Goal: Information Seeking & Learning: Learn about a topic

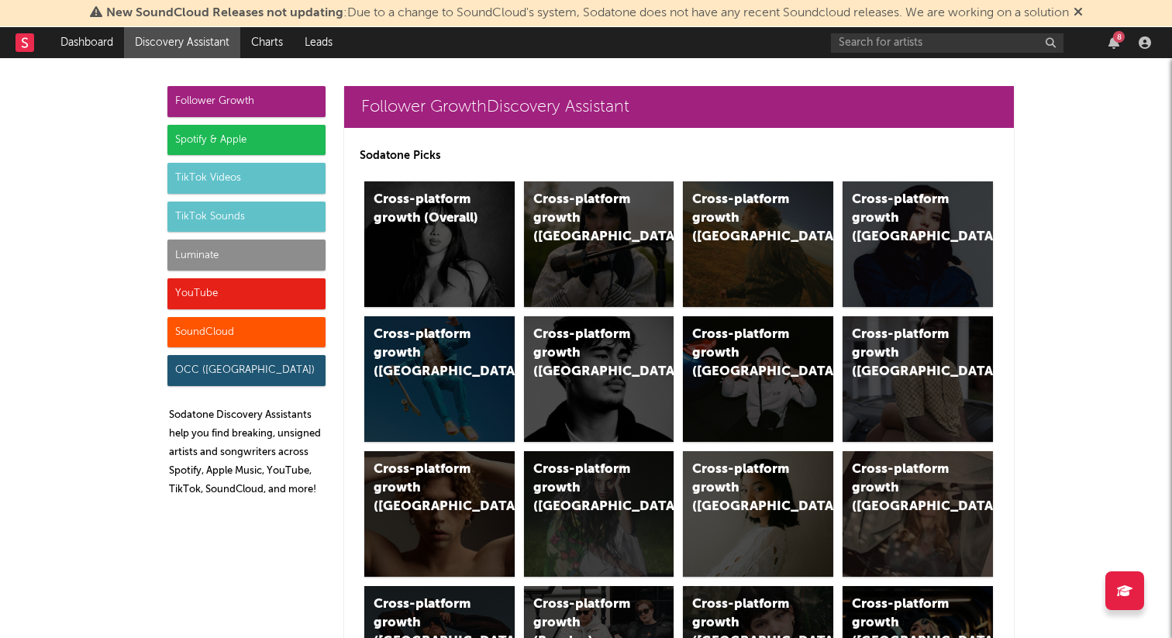
click at [260, 92] on div "Follower Growth" at bounding box center [246, 101] width 158 height 31
click at [243, 102] on div "Follower Growth" at bounding box center [246, 101] width 158 height 31
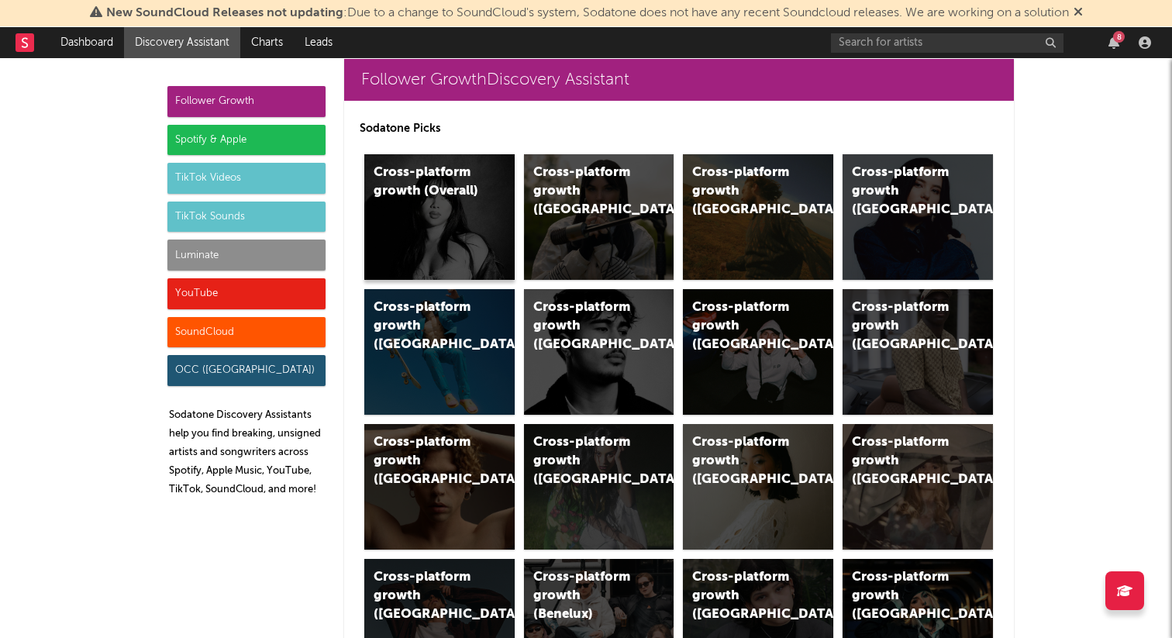
scroll to position [29, 0]
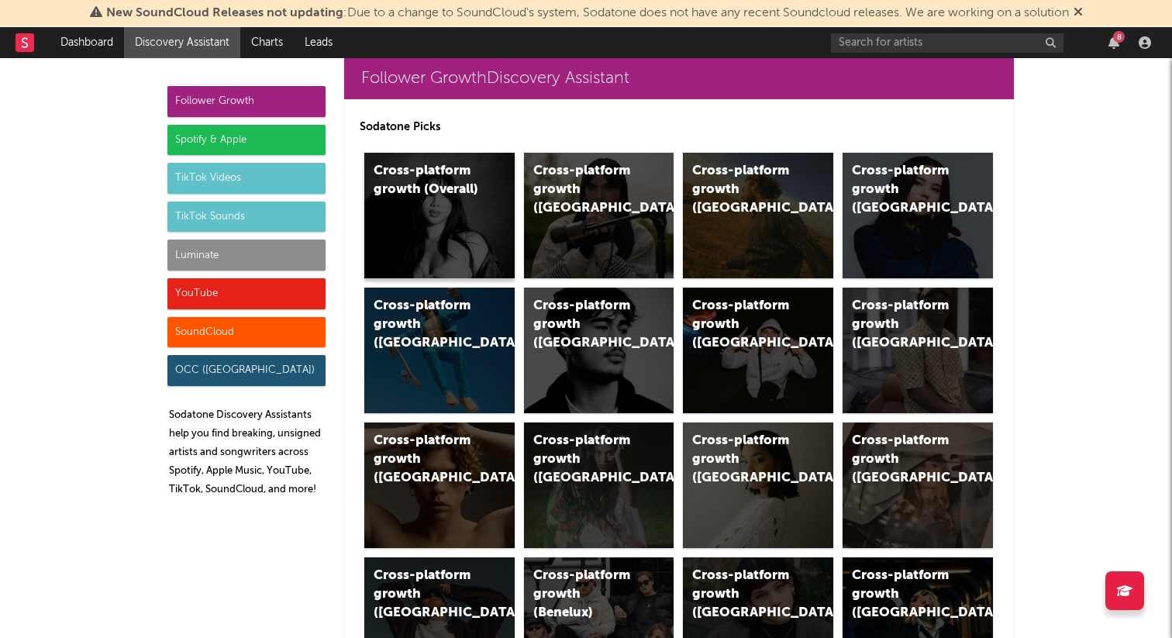
click at [418, 214] on div "Cross-platform growth (Overall)" at bounding box center [439, 216] width 150 height 126
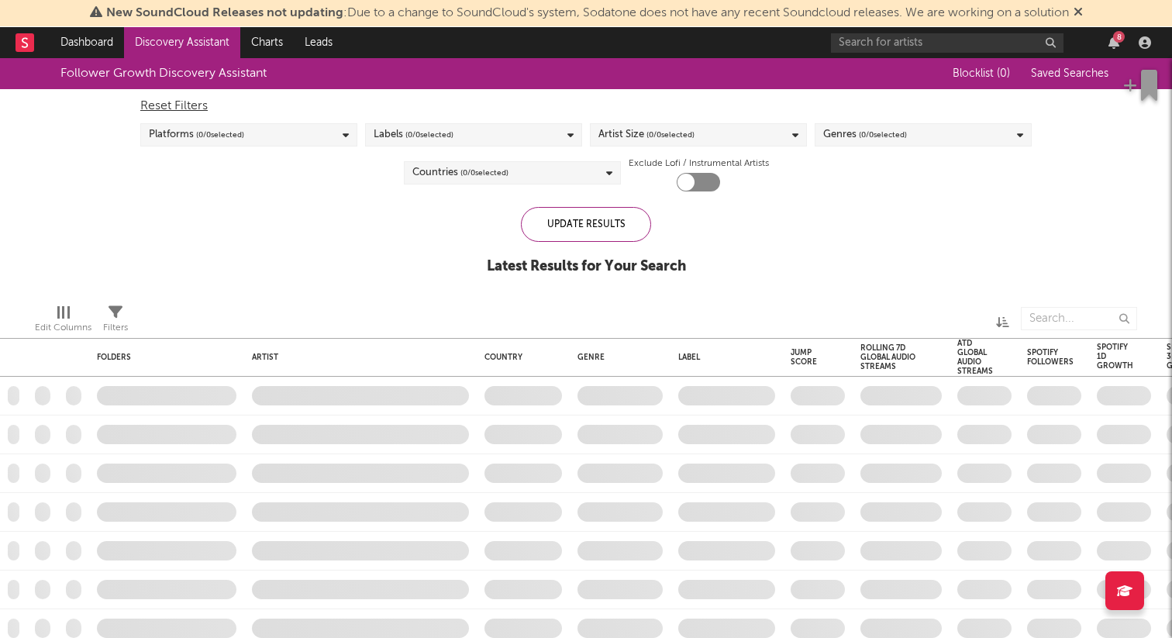
checkbox input "true"
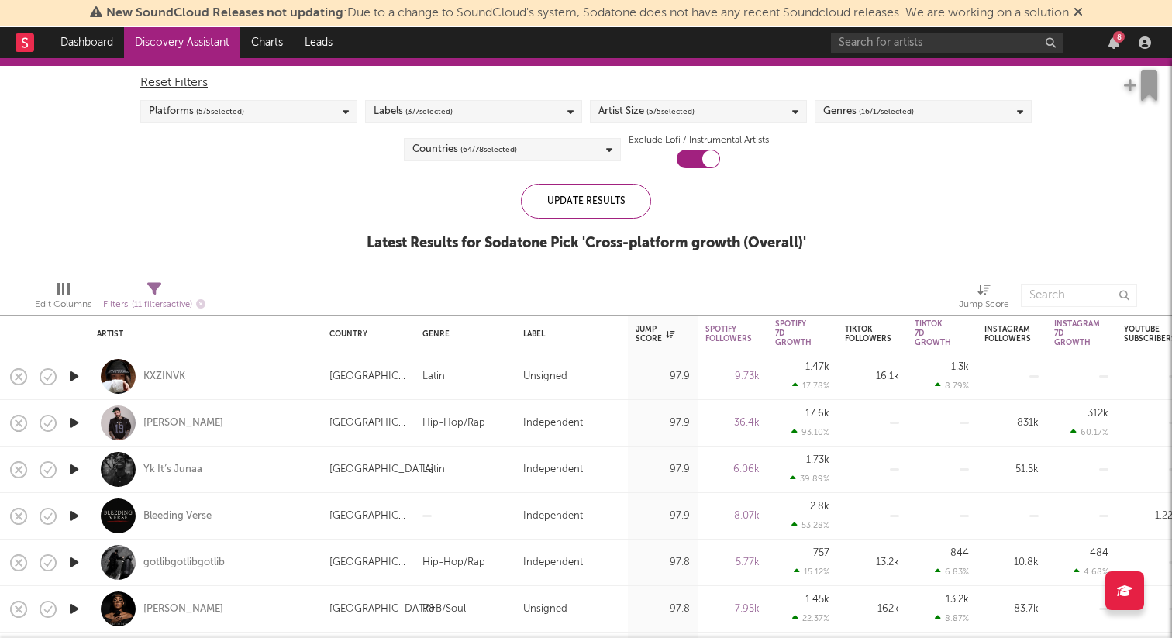
click at [438, 112] on span "( 3 / 7 selected)" at bounding box center [428, 111] width 47 height 19
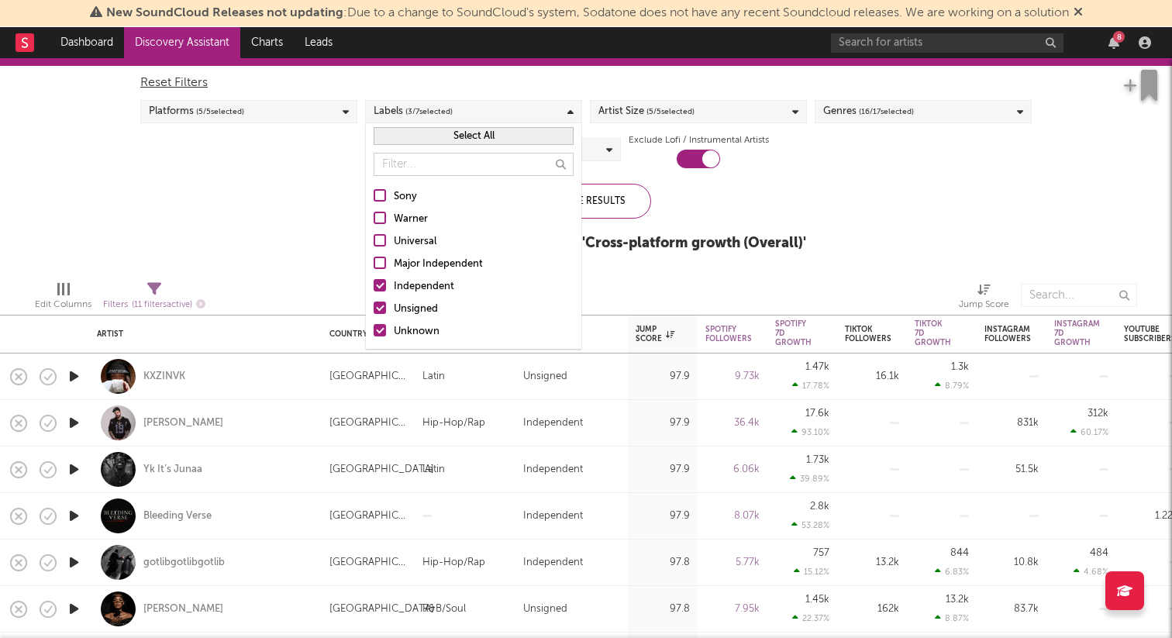
click at [419, 283] on div "Independent" at bounding box center [484, 287] width 180 height 19
click at [374, 283] on input "Independent" at bounding box center [374, 287] width 0 height 19
click at [413, 309] on div "Unsigned" at bounding box center [484, 309] width 180 height 19
click at [374, 309] on input "Unsigned" at bounding box center [374, 309] width 0 height 19
click at [414, 309] on div "Unsigned" at bounding box center [484, 309] width 180 height 19
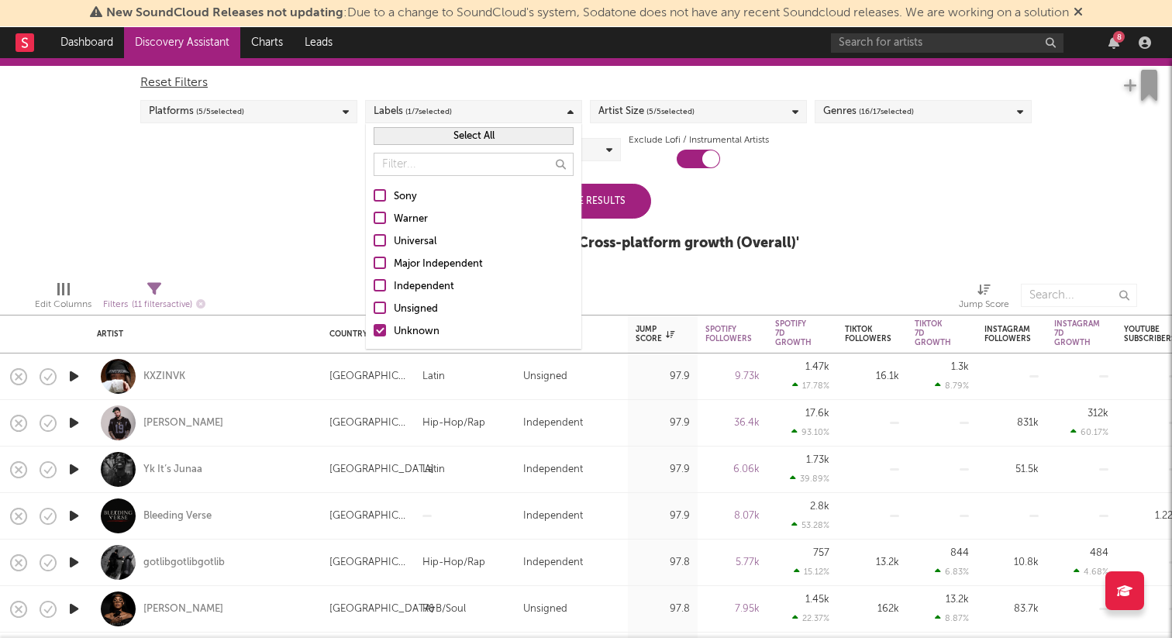
click at [374, 309] on input "Unsigned" at bounding box center [374, 309] width 0 height 19
click at [413, 331] on div "Unknown" at bounding box center [484, 331] width 180 height 19
click at [374, 331] on input "Unknown" at bounding box center [374, 331] width 0 height 19
click at [606, 206] on div "Update Results" at bounding box center [586, 201] width 130 height 35
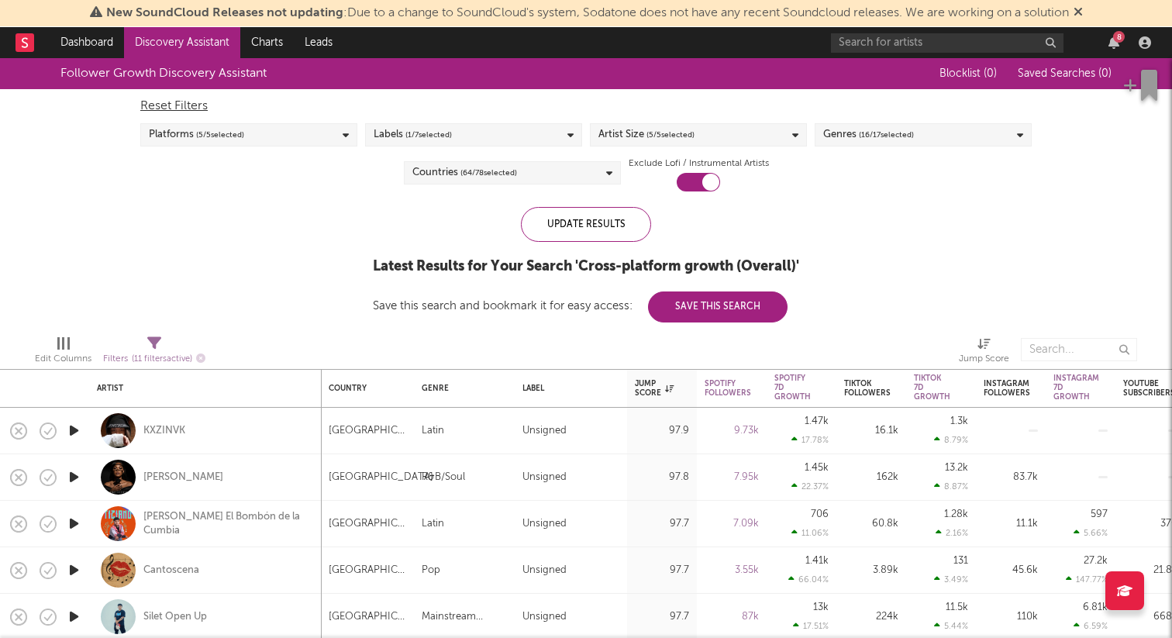
click at [518, 167] on div "Countries ( 64 / 78 selected)" at bounding box center [512, 172] width 217 height 23
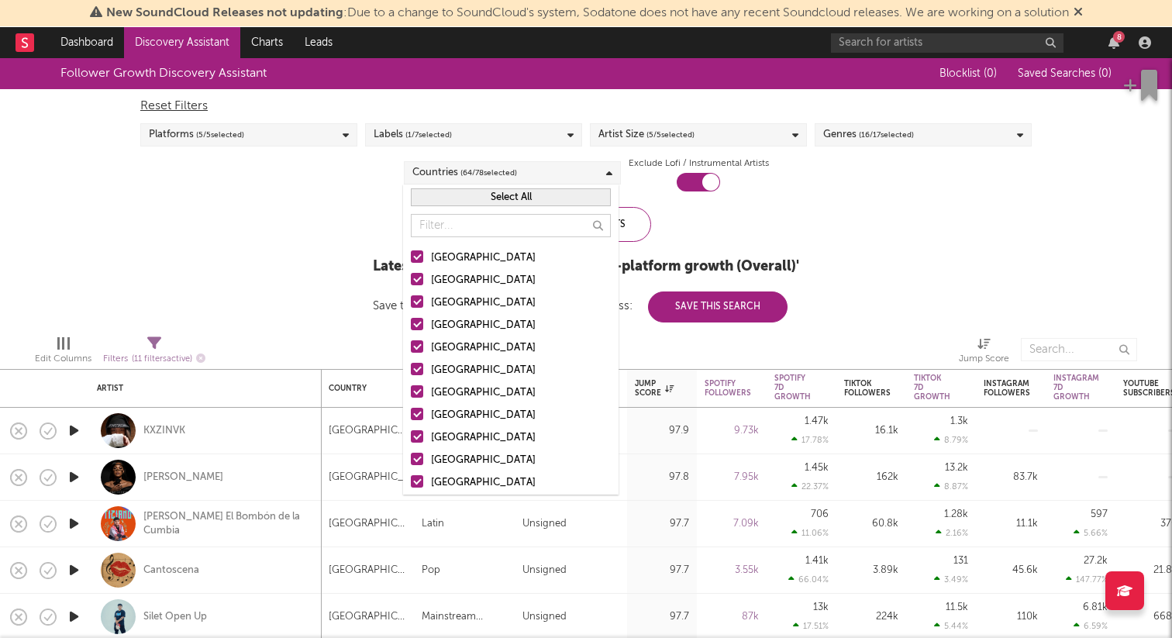
click at [420, 275] on div at bounding box center [417, 279] width 12 height 12
click at [411, 275] on input "Australia" at bounding box center [411, 280] width 0 height 19
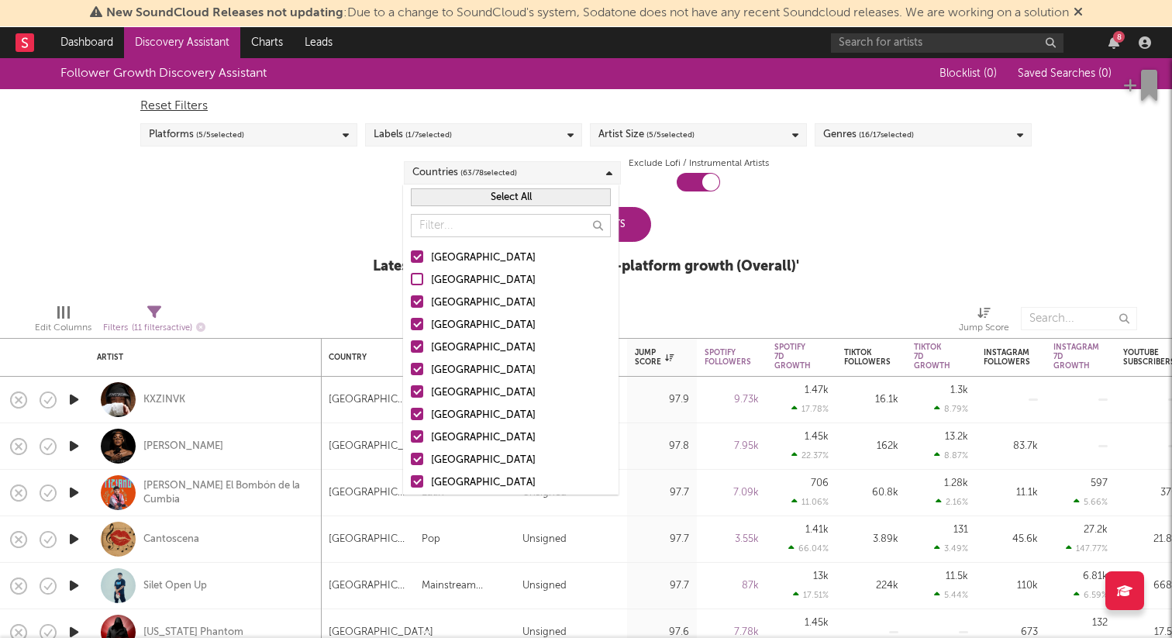
click at [419, 300] on div at bounding box center [417, 301] width 12 height 12
click at [411, 300] on input "Canada" at bounding box center [411, 303] width 0 height 19
click at [419, 346] on div at bounding box center [417, 346] width 12 height 12
click at [411, 346] on input "Germany" at bounding box center [411, 348] width 0 height 19
click at [418, 321] on div at bounding box center [417, 324] width 12 height 12
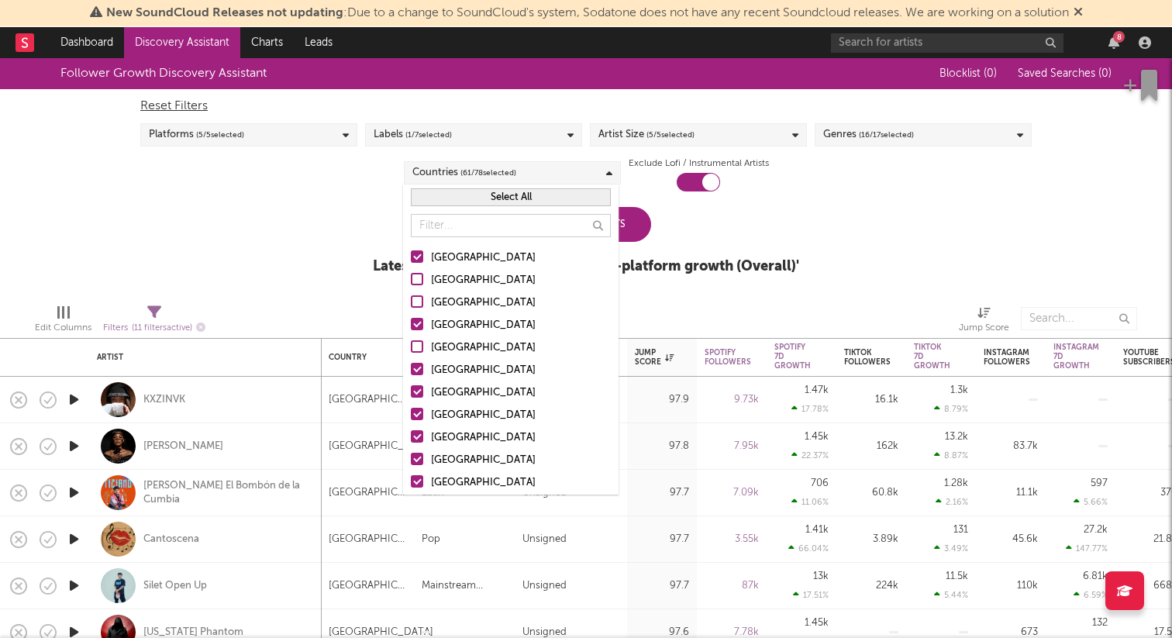
click at [411, 321] on input "United Kingdom" at bounding box center [411, 325] width 0 height 19
click at [540, 233] on input "text" at bounding box center [511, 225] width 200 height 23
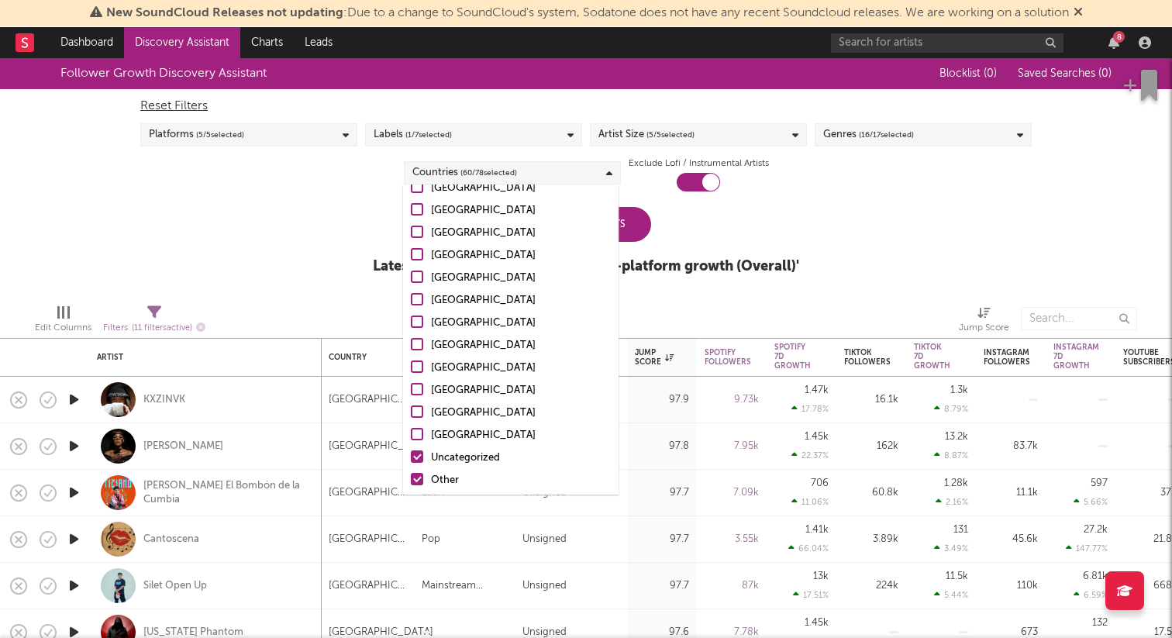
scroll to position [1512, 0]
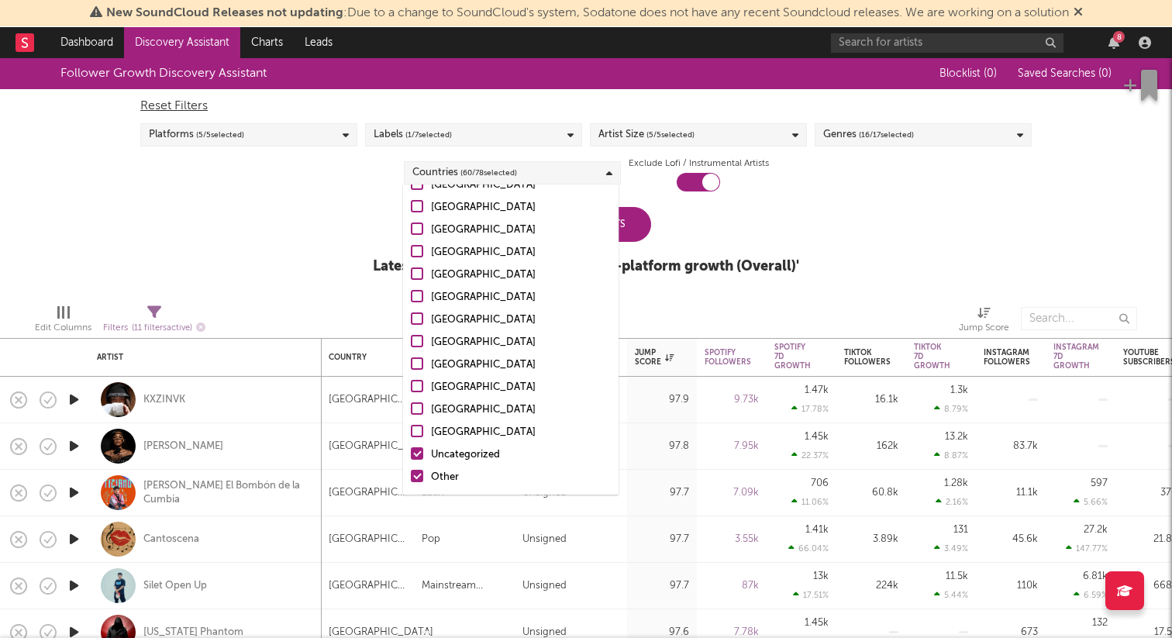
click at [426, 449] on label "Uncategorized" at bounding box center [511, 455] width 200 height 19
click at [411, 449] on input "Uncategorized" at bounding box center [411, 455] width 0 height 19
click at [421, 473] on div at bounding box center [417, 476] width 12 height 12
click at [411, 473] on input "Other" at bounding box center [411, 477] width 0 height 19
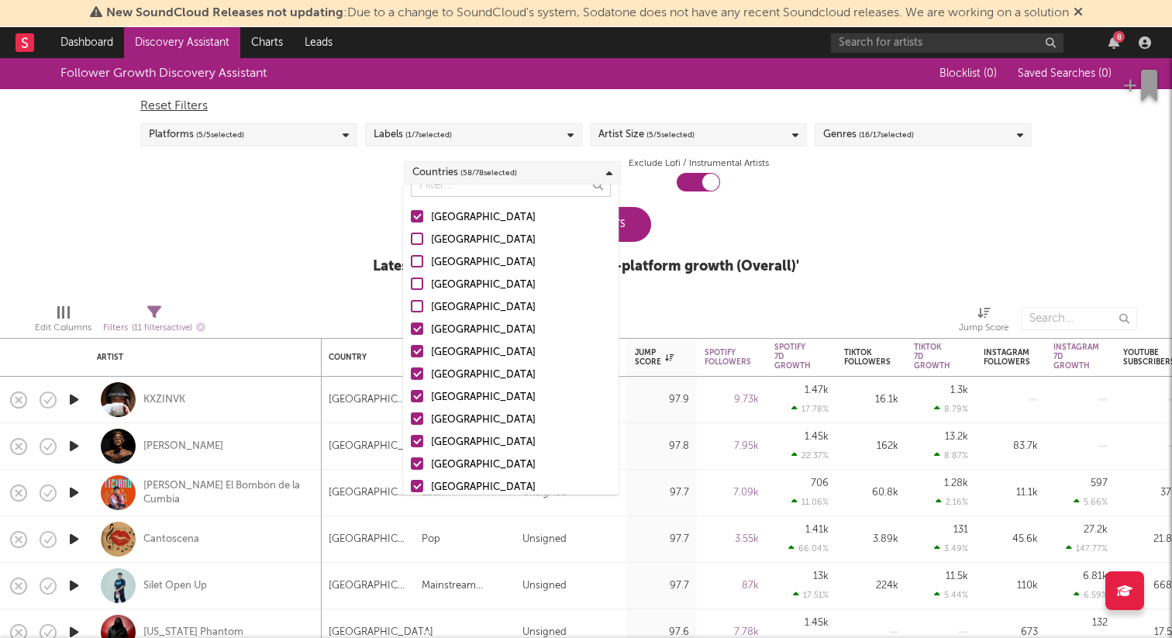
scroll to position [0, 0]
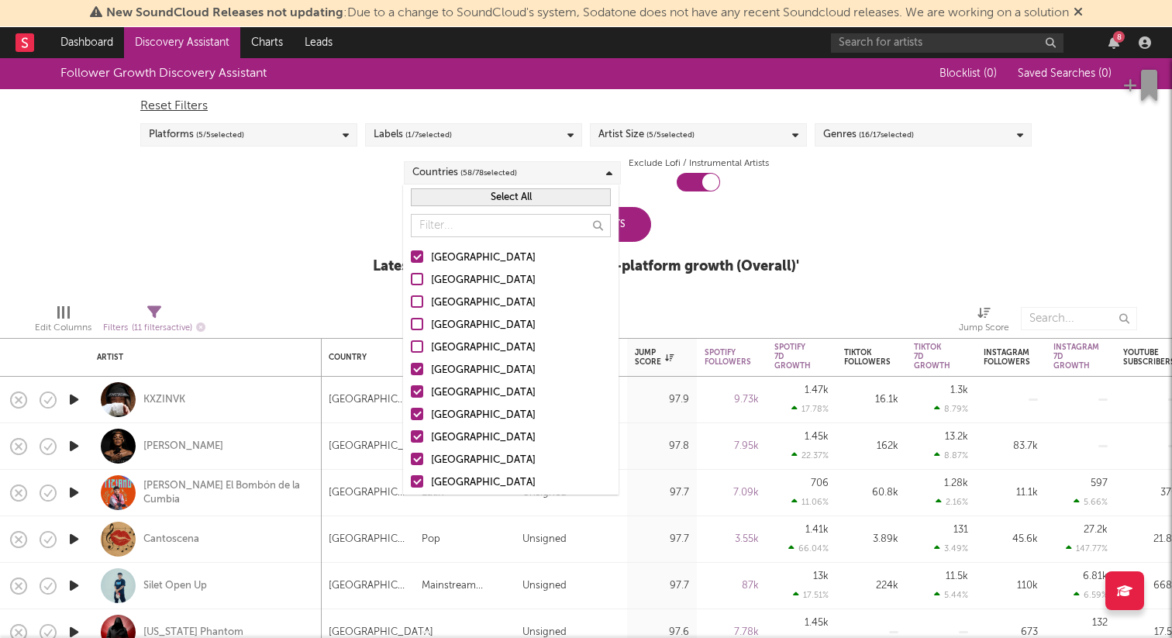
click at [312, 252] on div "Follower Growth Discovery Assistant Blocklist ( 0 ) Saved Searches ( 0 ) Reset …" at bounding box center [586, 174] width 1172 height 233
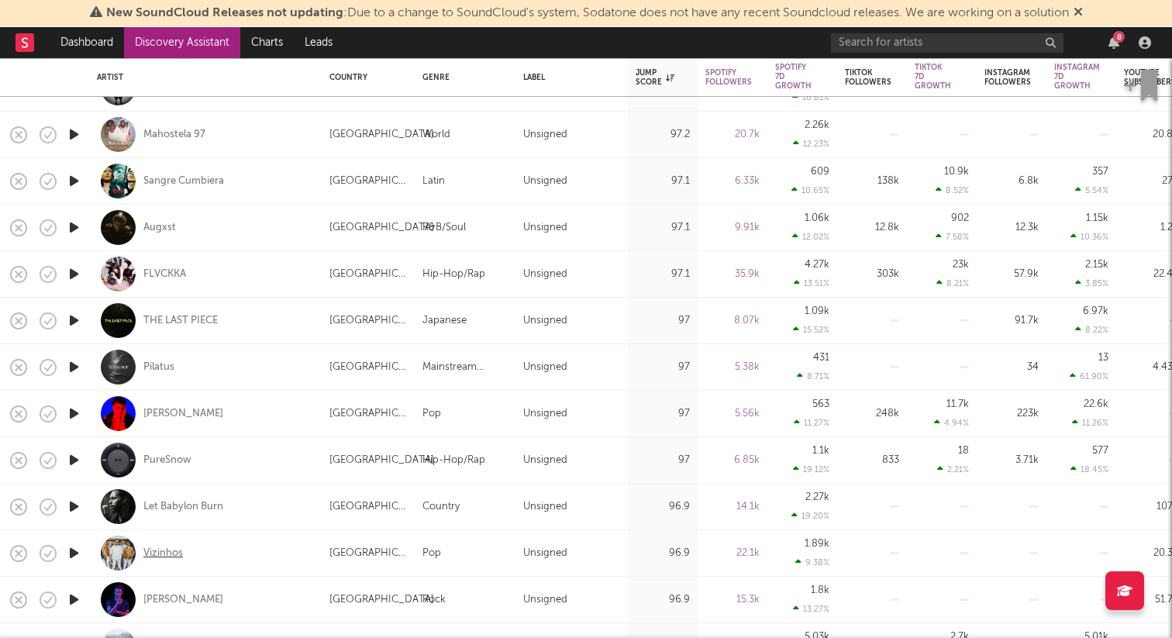
click at [174, 550] on div "Vizinhos" at bounding box center [163, 554] width 40 height 14
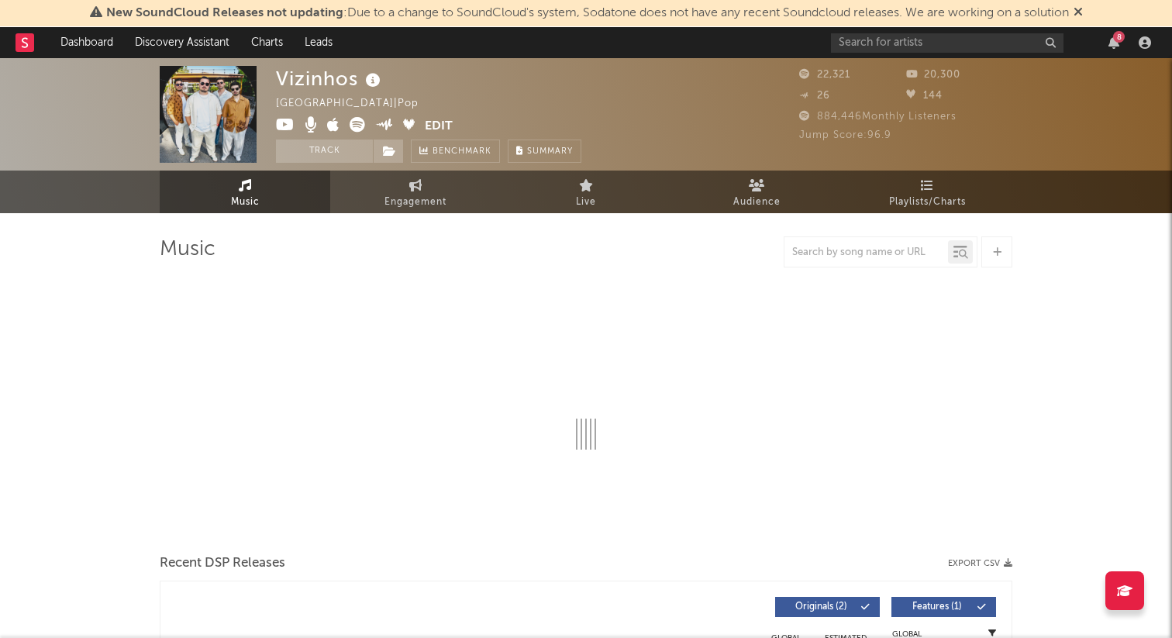
select select "1w"
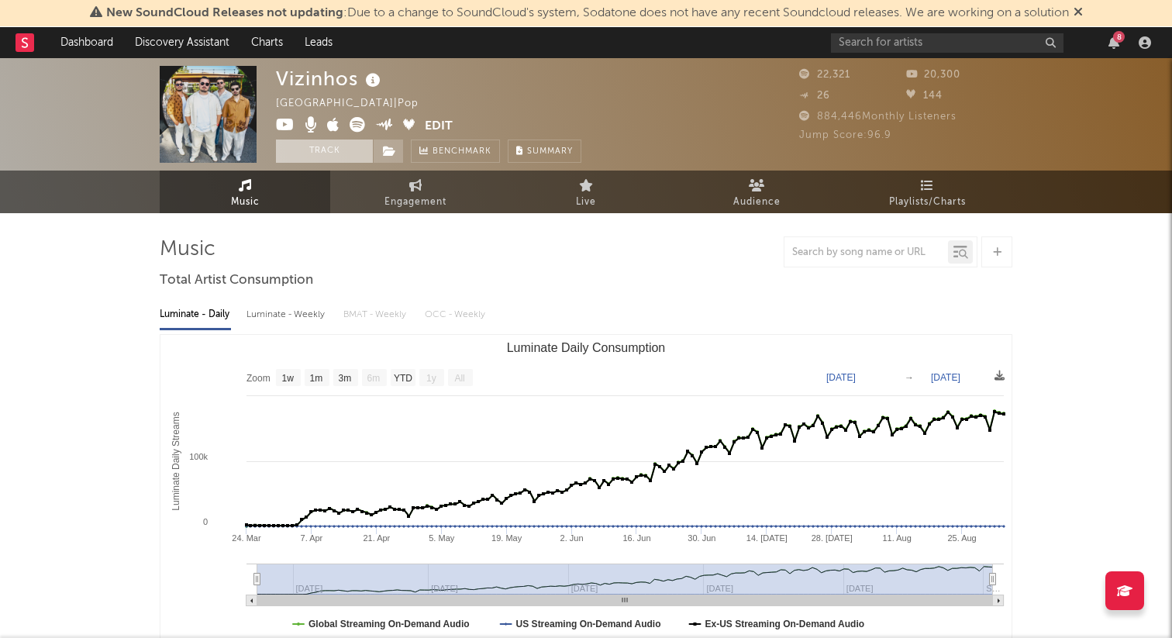
click at [295, 154] on button "Track" at bounding box center [324, 151] width 97 height 23
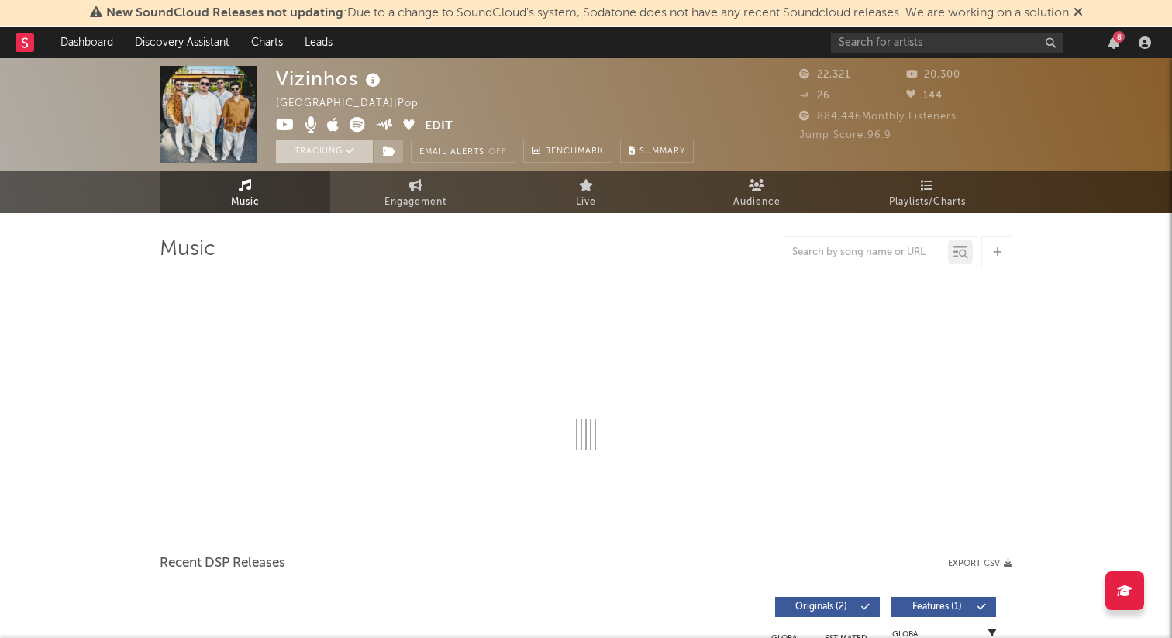
select select "1w"
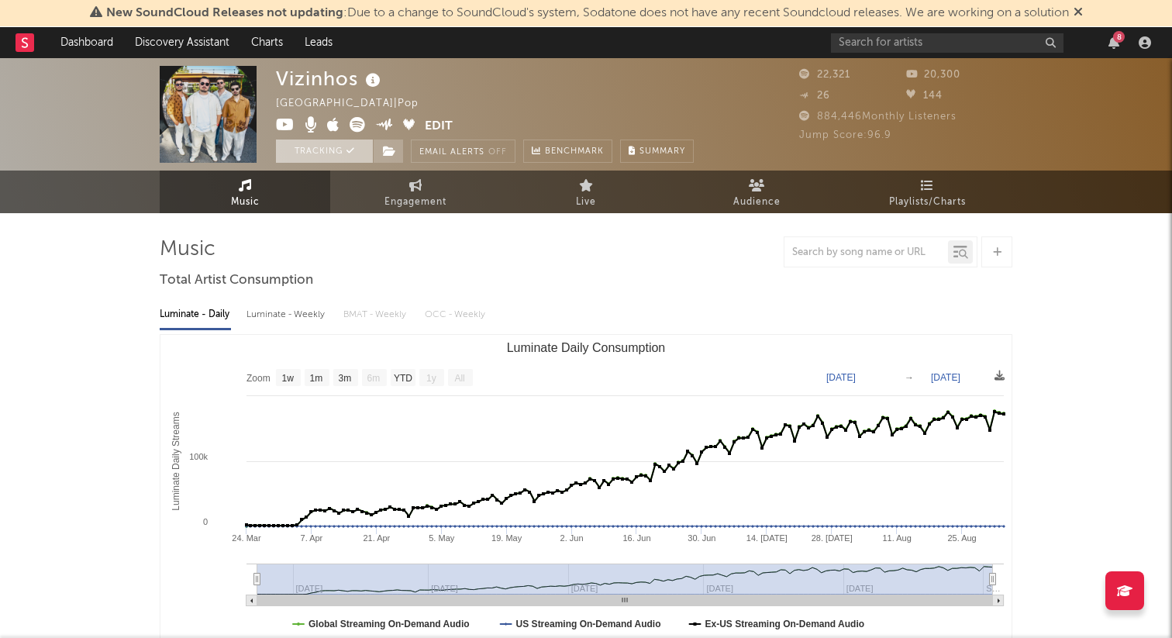
click at [295, 154] on button "Tracking" at bounding box center [324, 151] width 97 height 23
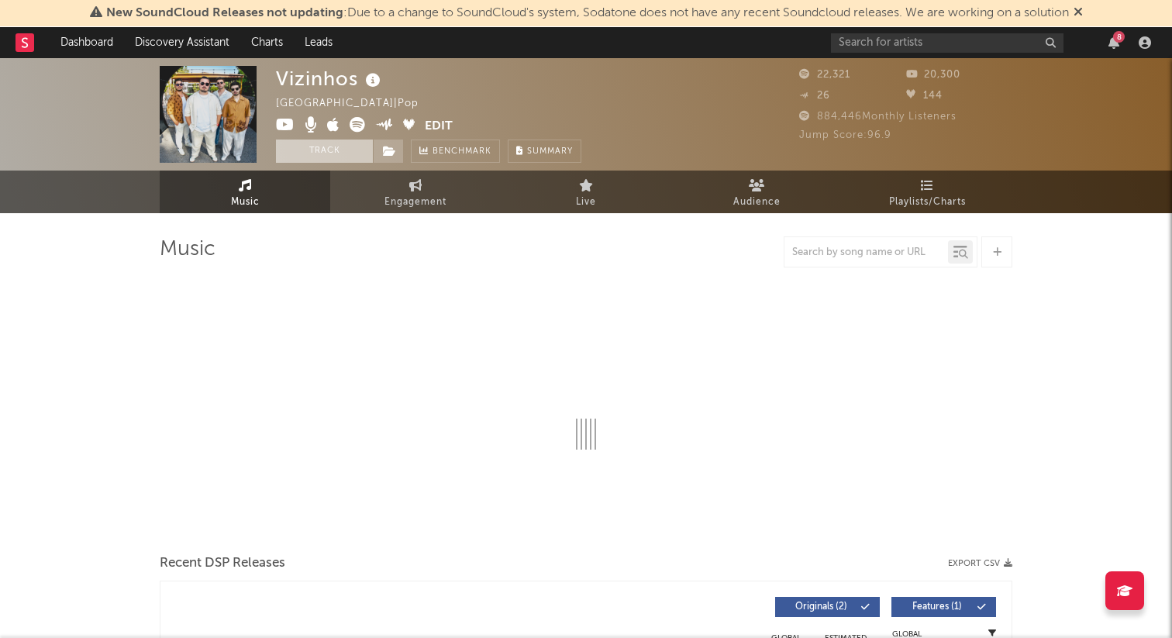
select select "1w"
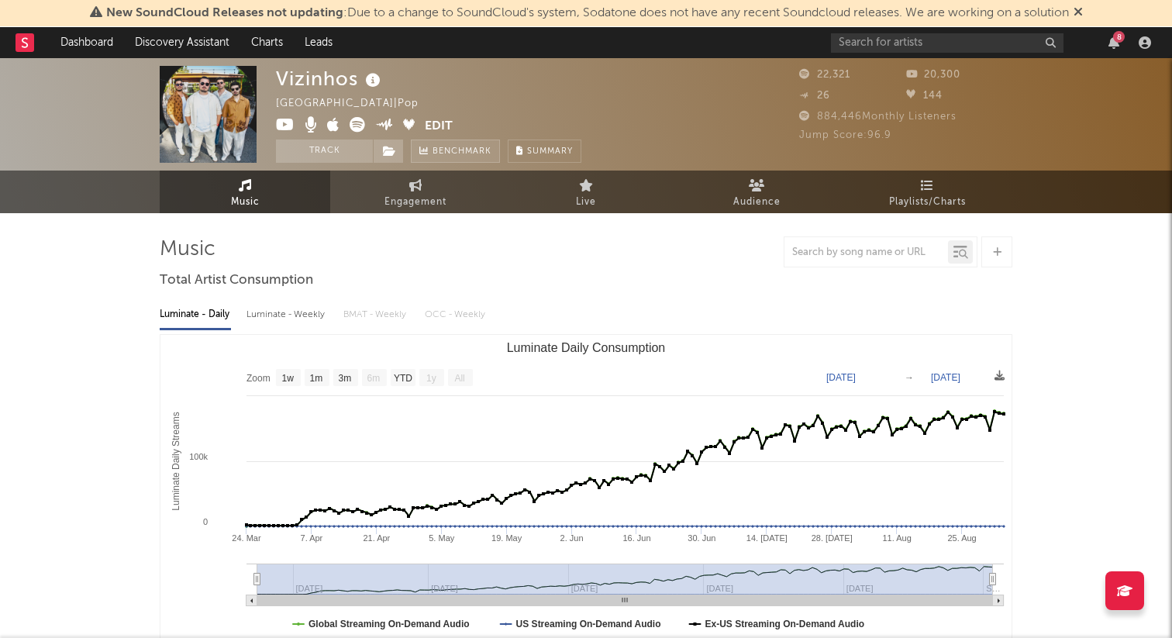
click at [474, 150] on span "Benchmark" at bounding box center [462, 152] width 59 height 19
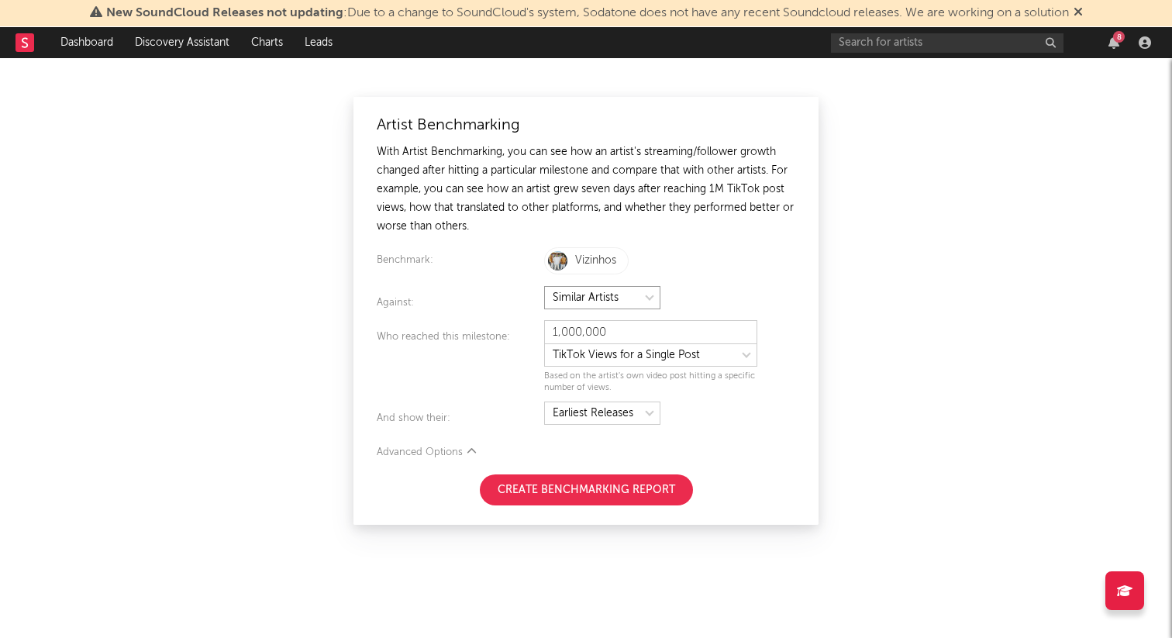
click at [587, 293] on select at bounding box center [602, 297] width 116 height 23
click at [578, 548] on div "Artist Benchmarking With Artist Benchmarking, you can see how an artist's strea…" at bounding box center [586, 348] width 1172 height 580
click at [210, 322] on div "Artist Benchmarking With Artist Benchmarking, you can see how an artist's strea…" at bounding box center [586, 348] width 1172 height 580
click at [514, 501] on button "Create Benchmarking Report" at bounding box center [586, 489] width 213 height 31
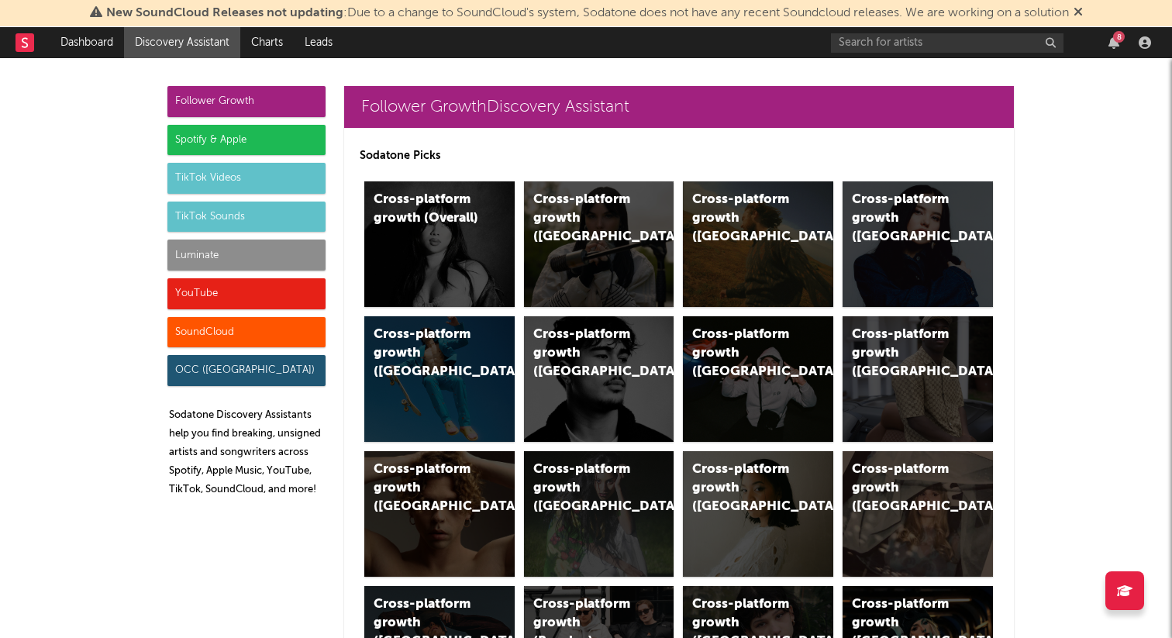
click at [278, 249] on div "Luminate" at bounding box center [246, 255] width 158 height 31
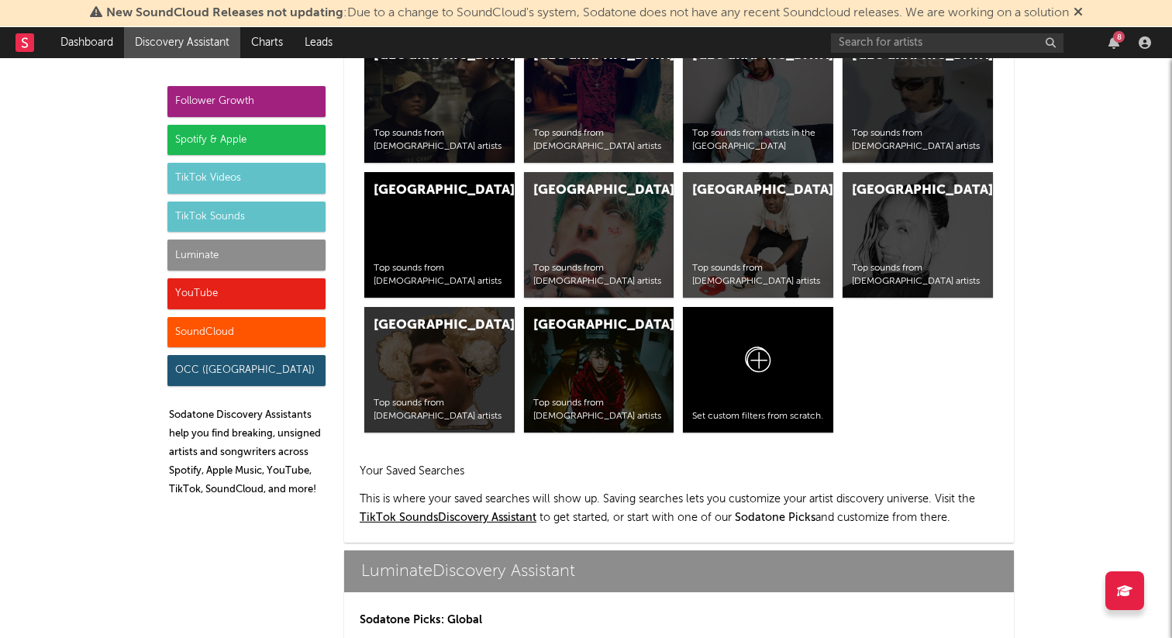
scroll to position [6640, 0]
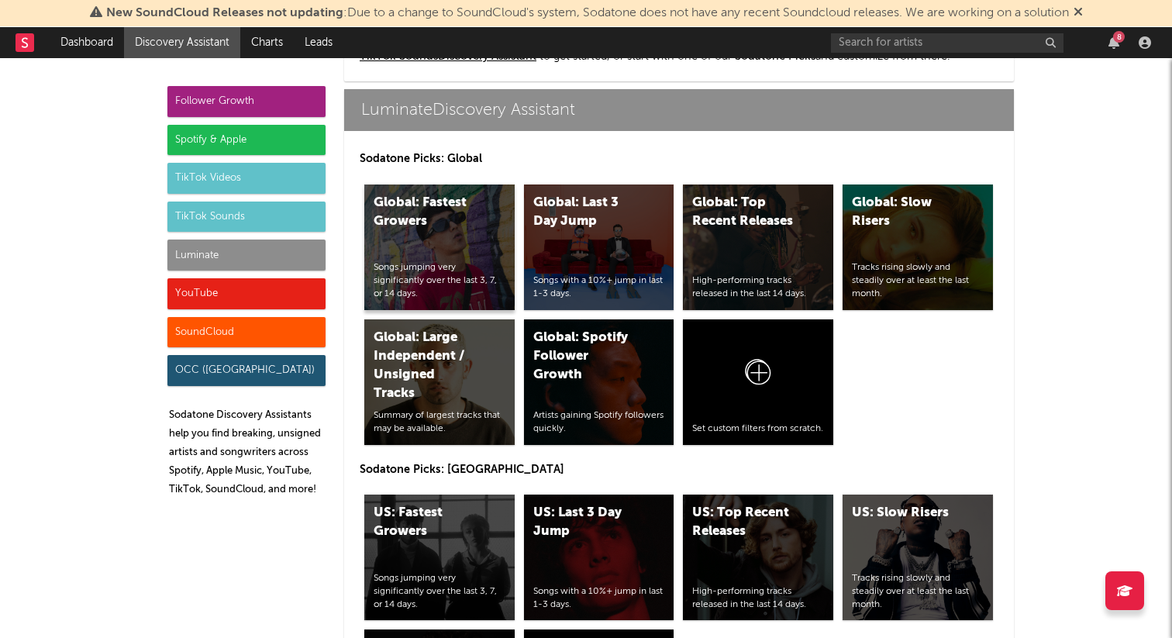
click at [461, 224] on div "Global: Fastest Growers" at bounding box center [426, 212] width 105 height 37
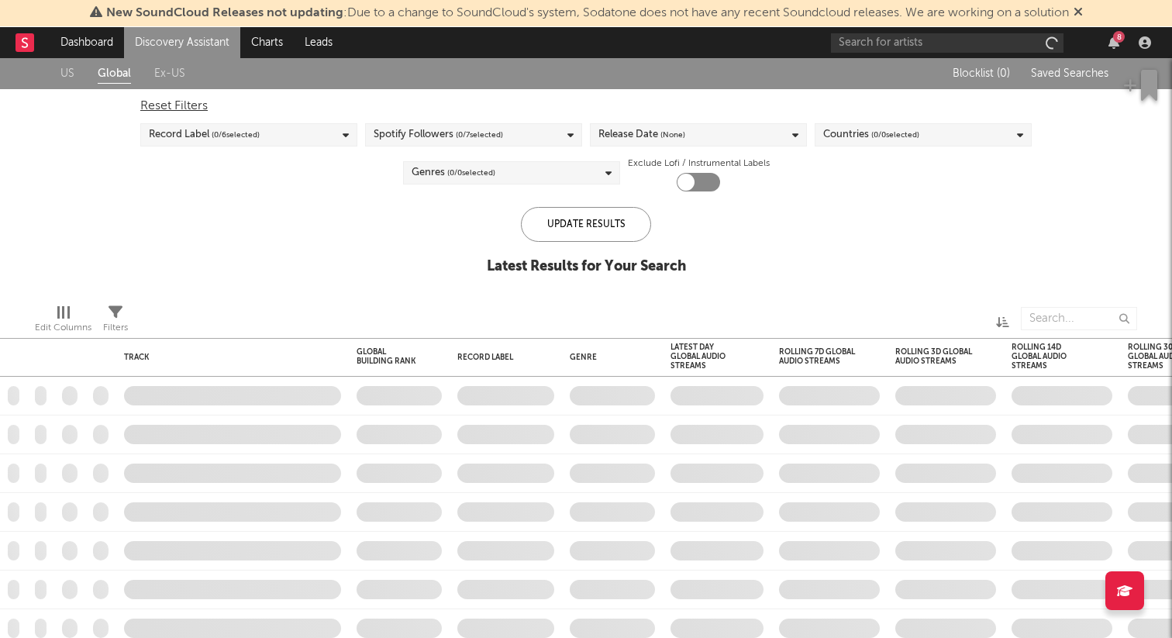
checkbox input "true"
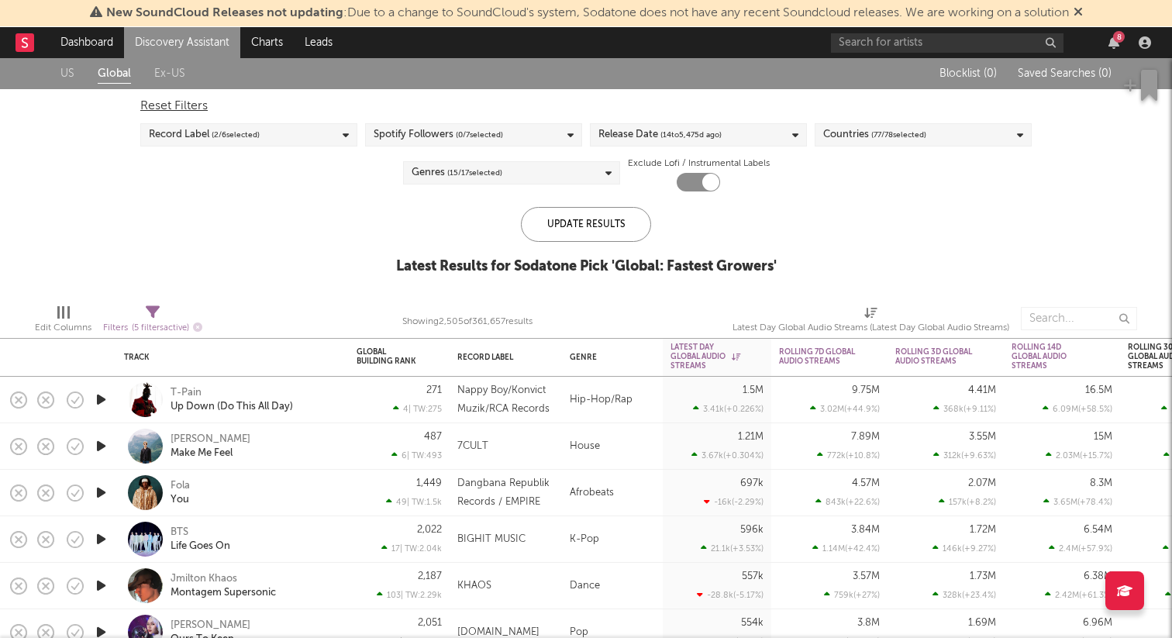
click at [107, 398] on icon "button" at bounding box center [101, 399] width 16 height 19
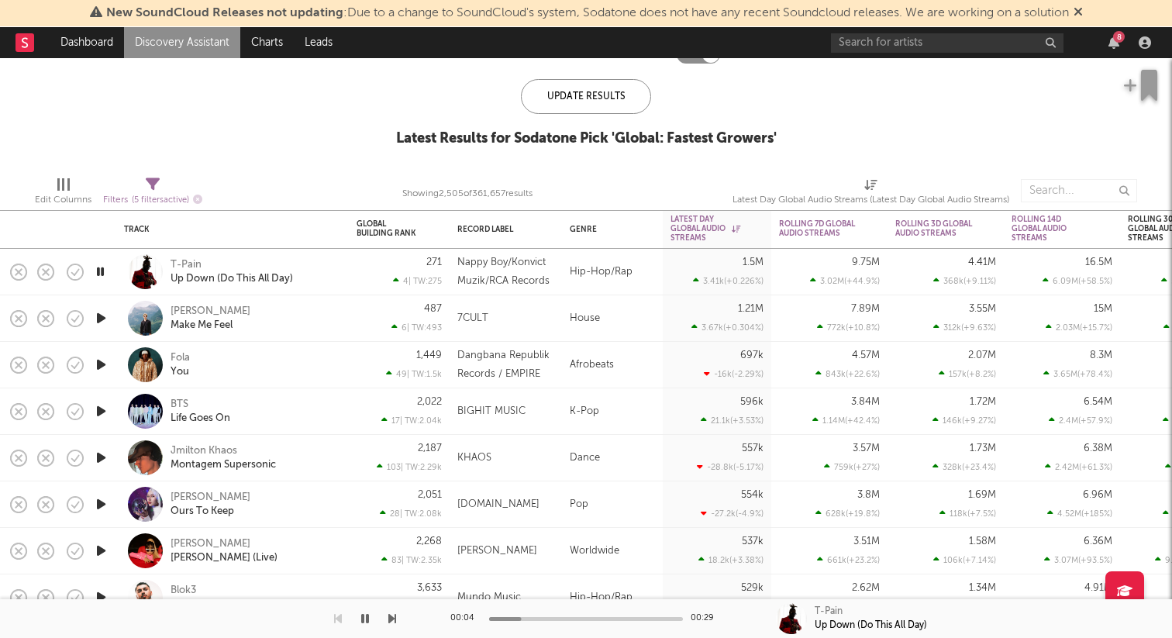
click at [98, 316] on icon "button" at bounding box center [101, 318] width 16 height 19
click at [198, 309] on div "Oskar Med K" at bounding box center [211, 311] width 80 height 14
click at [102, 318] on icon "button" at bounding box center [100, 317] width 15 height 19
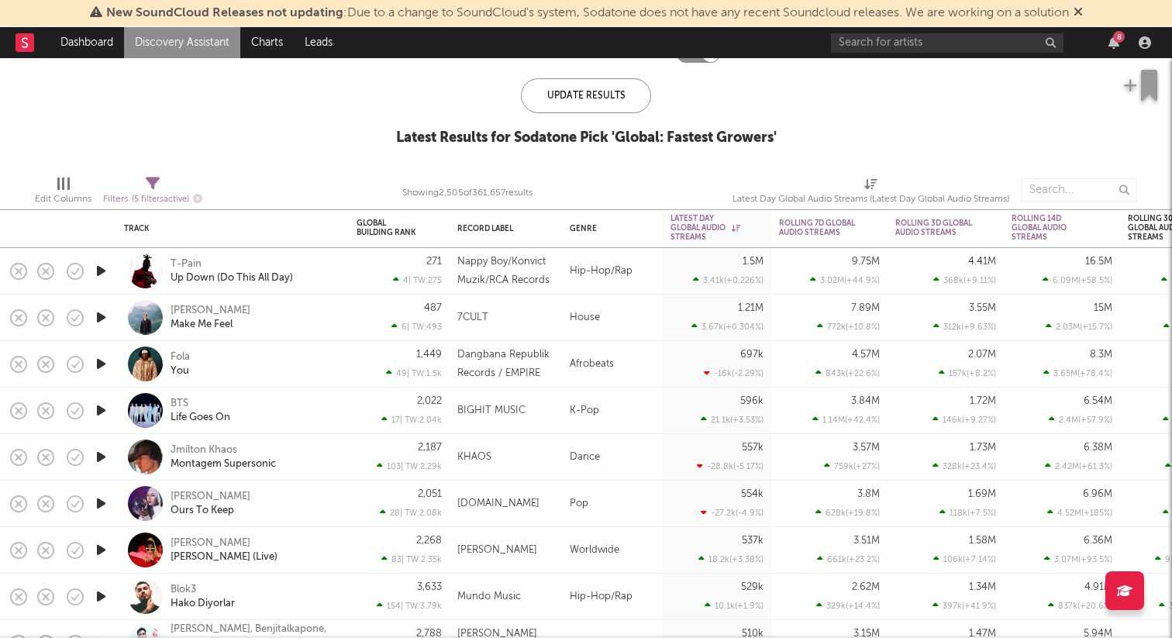
click at [102, 318] on icon "button" at bounding box center [101, 317] width 16 height 19
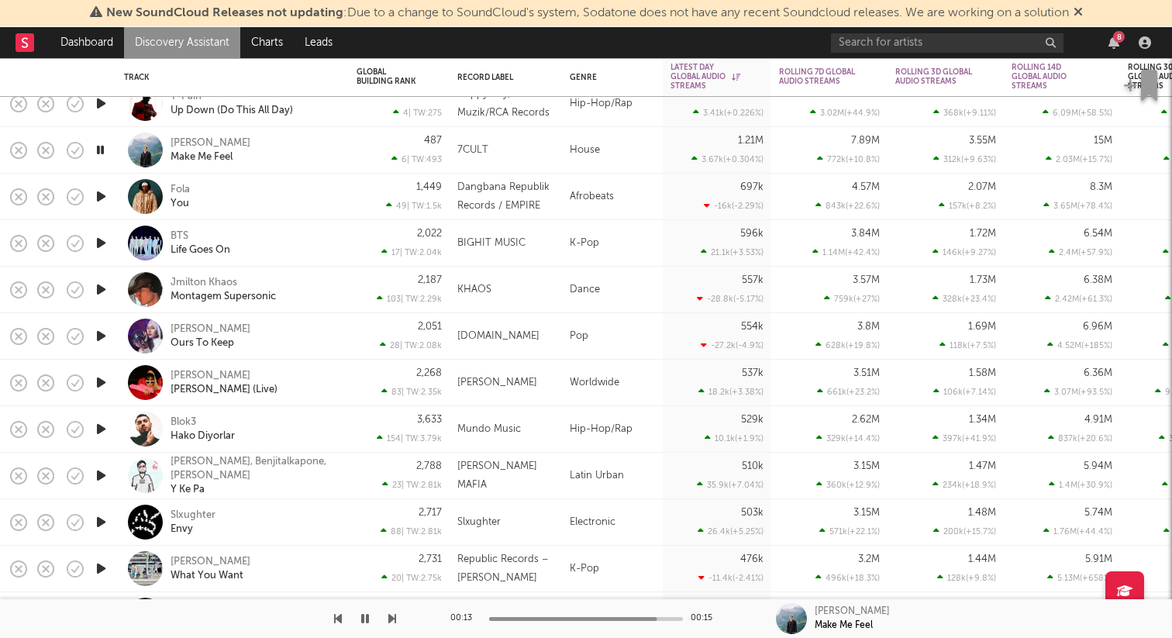
click at [101, 565] on icon "button" at bounding box center [101, 568] width 16 height 19
click at [183, 558] on div "Cortis" at bounding box center [211, 562] width 80 height 14
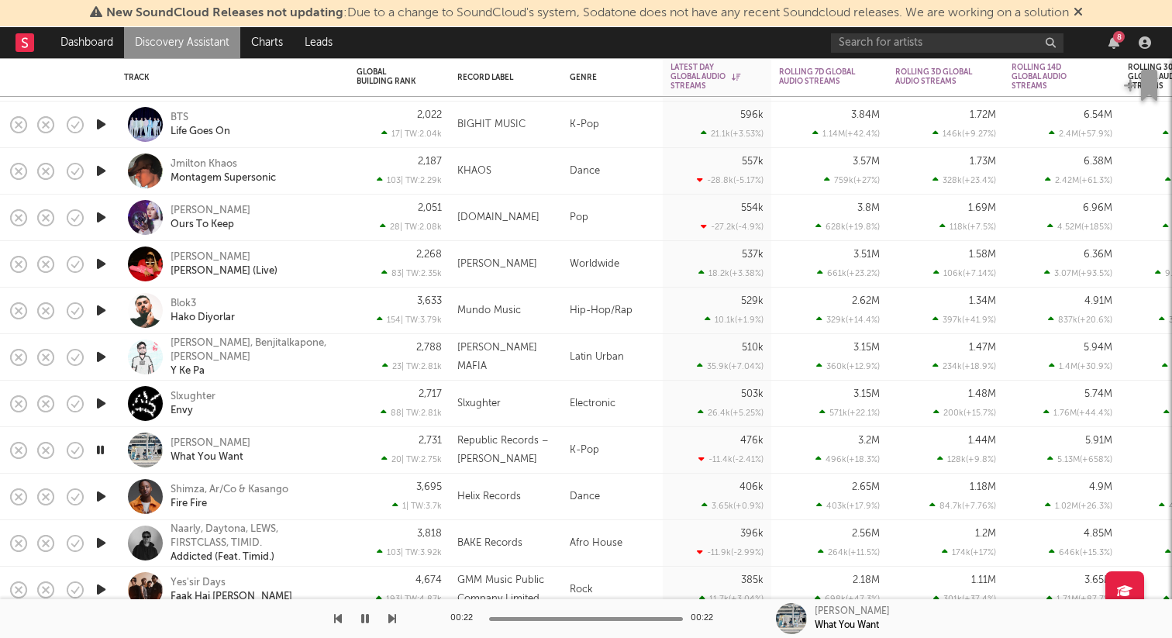
click at [99, 403] on icon "button" at bounding box center [101, 403] width 16 height 19
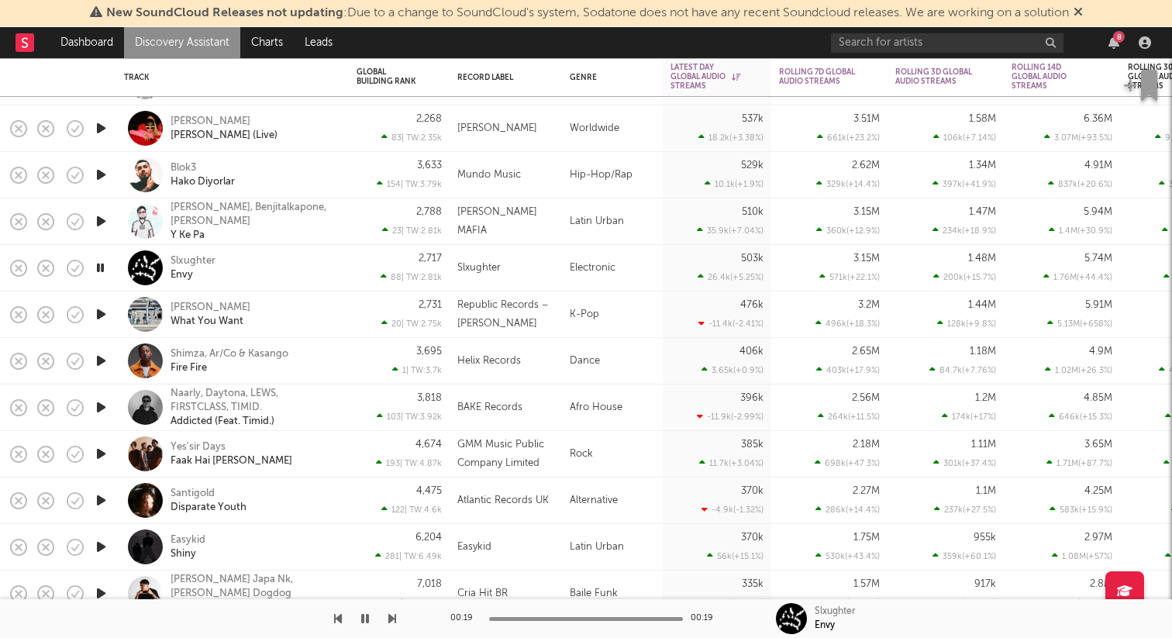
click at [99, 447] on icon "button" at bounding box center [101, 453] width 16 height 19
click at [212, 443] on div "Yes'sir Days" at bounding box center [198, 447] width 55 height 14
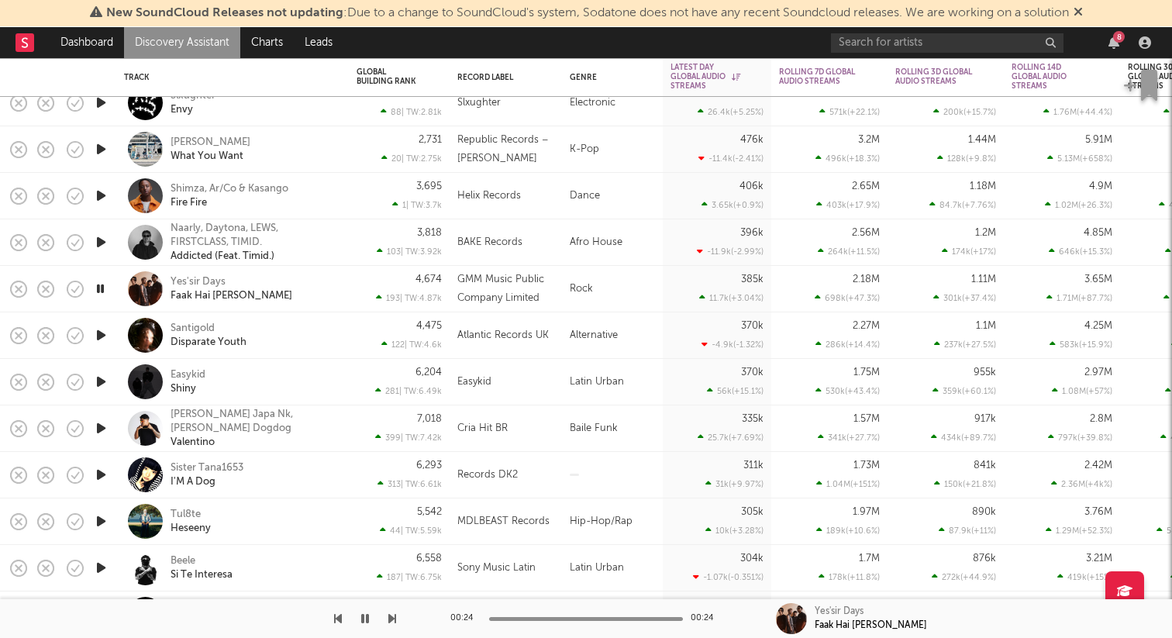
click at [99, 380] on icon "button" at bounding box center [101, 381] width 16 height 19
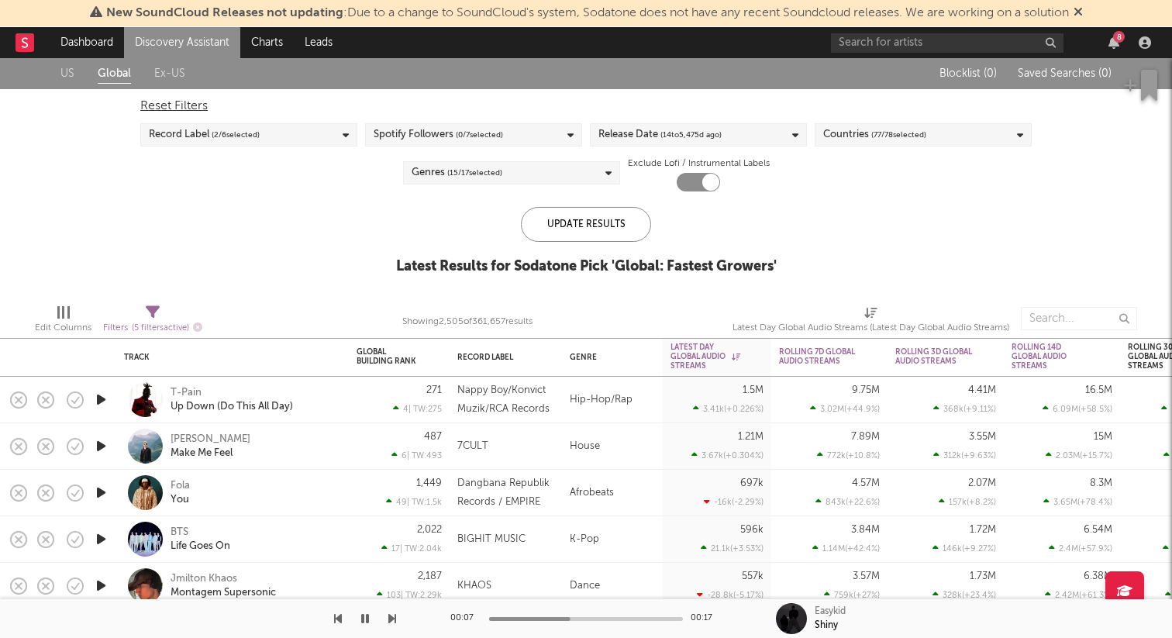
click at [557, 175] on div "Genres ( 15 / 17 selected)" at bounding box center [511, 172] width 217 height 23
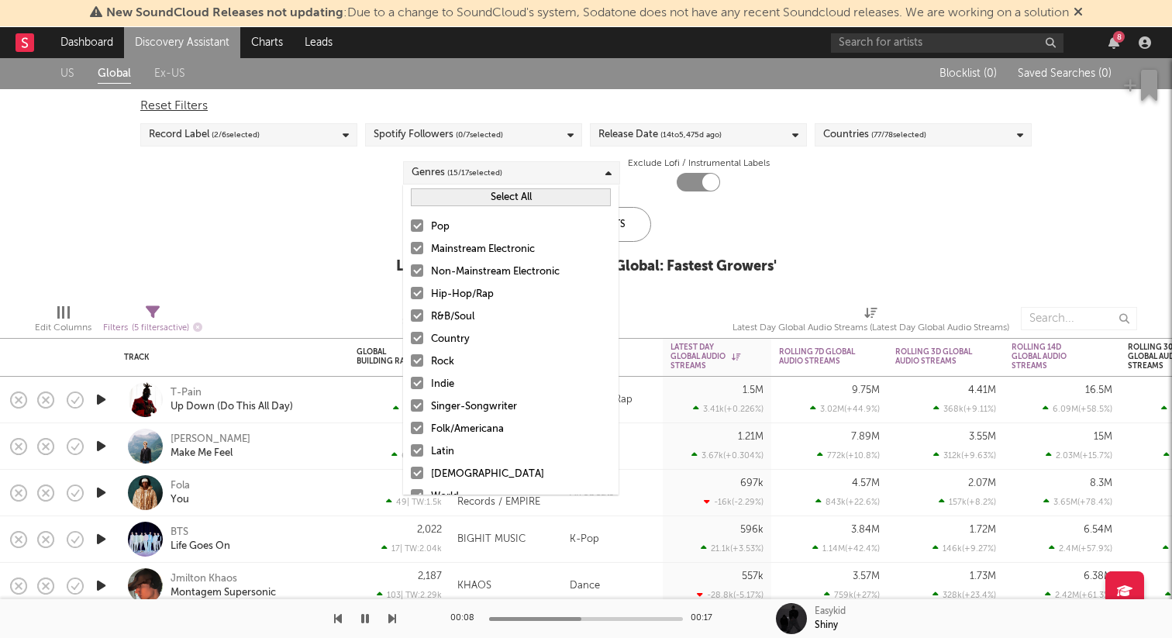
click at [557, 175] on div "Genres ( 15 / 17 selected)" at bounding box center [511, 172] width 217 height 23
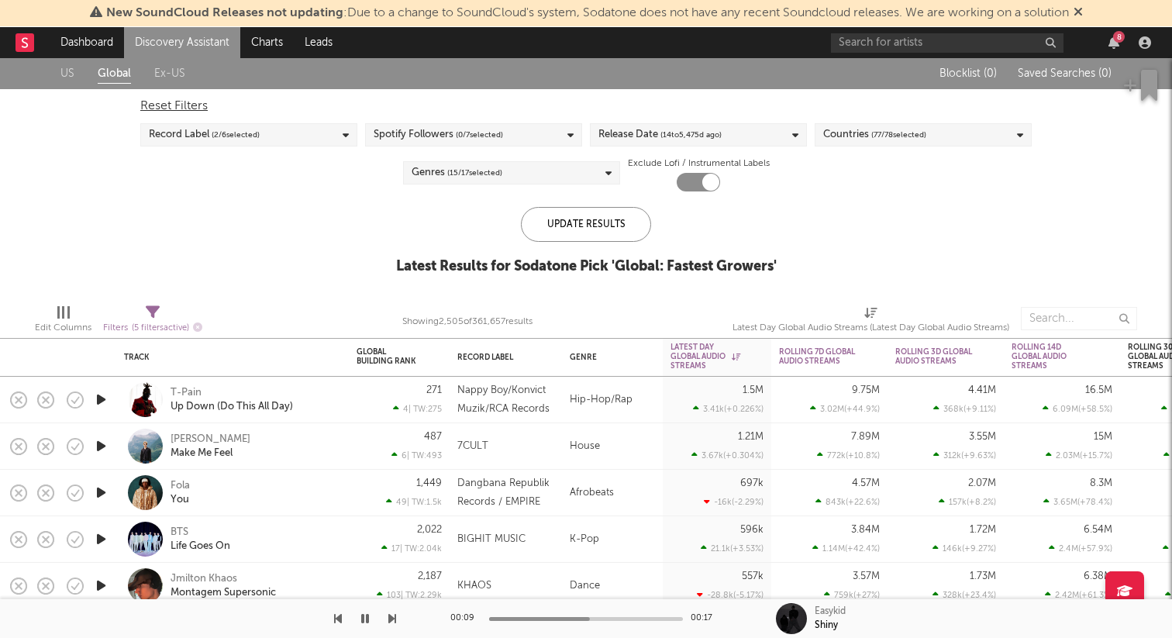
click at [513, 133] on div "Spotify Followers ( 0 / 7 selected)" at bounding box center [473, 134] width 217 height 23
click at [329, 260] on div "US Global Ex-US Blocklist ( 0 ) Saved Searches ( 0 ) Reset Filters Record Label…" at bounding box center [586, 174] width 1172 height 233
click at [315, 138] on div "Record Label ( 2 / 6 selected)" at bounding box center [248, 134] width 217 height 23
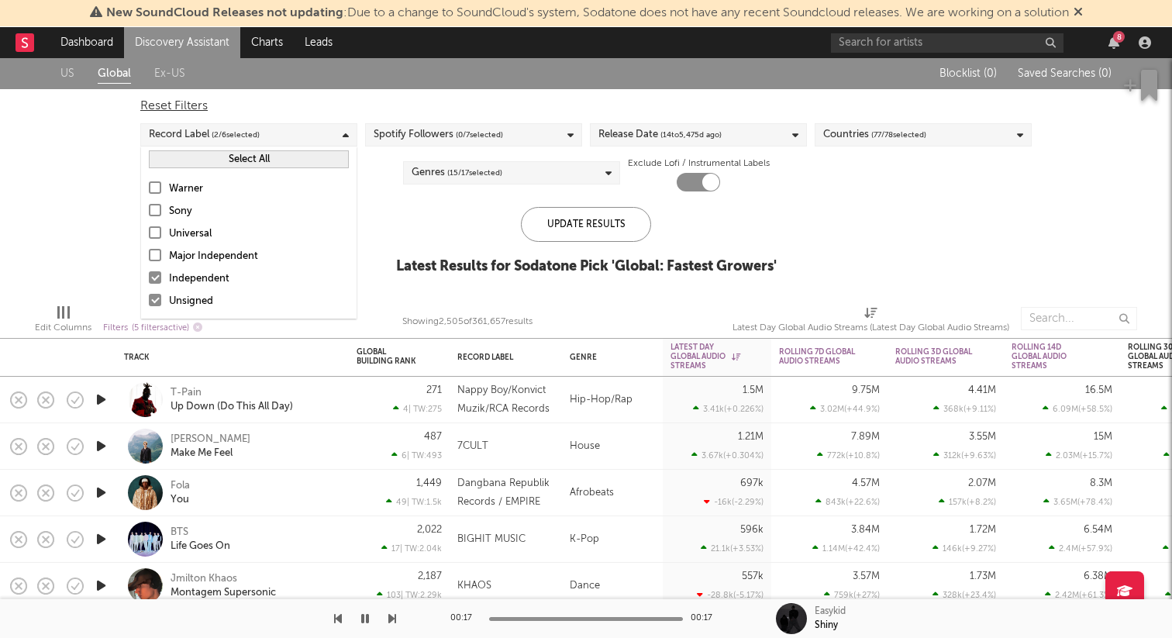
click at [180, 189] on div "Warner" at bounding box center [259, 189] width 180 height 19
click at [149, 189] on input "Warner" at bounding box center [149, 189] width 0 height 19
click at [155, 276] on div at bounding box center [155, 277] width 12 height 12
click at [149, 276] on input "Independent" at bounding box center [149, 279] width 0 height 19
click at [155, 301] on div at bounding box center [155, 300] width 12 height 12
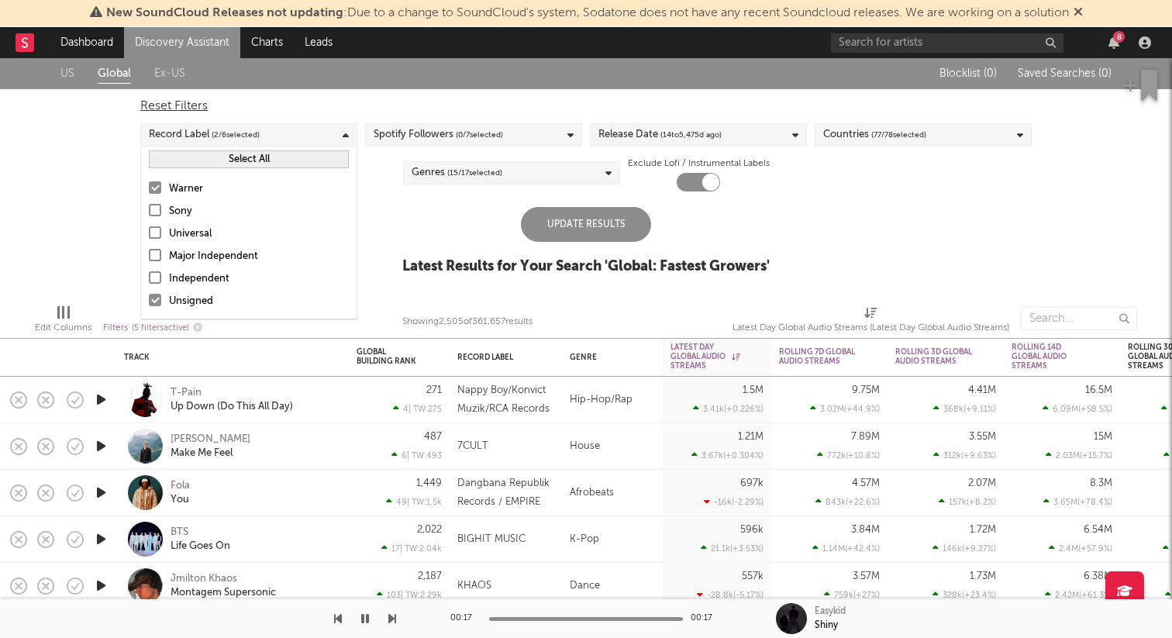
click at [149, 301] on input "Unsigned" at bounding box center [149, 301] width 0 height 19
click at [541, 140] on div "Spotify Followers ( 0 / 7 selected)" at bounding box center [473, 134] width 217 height 23
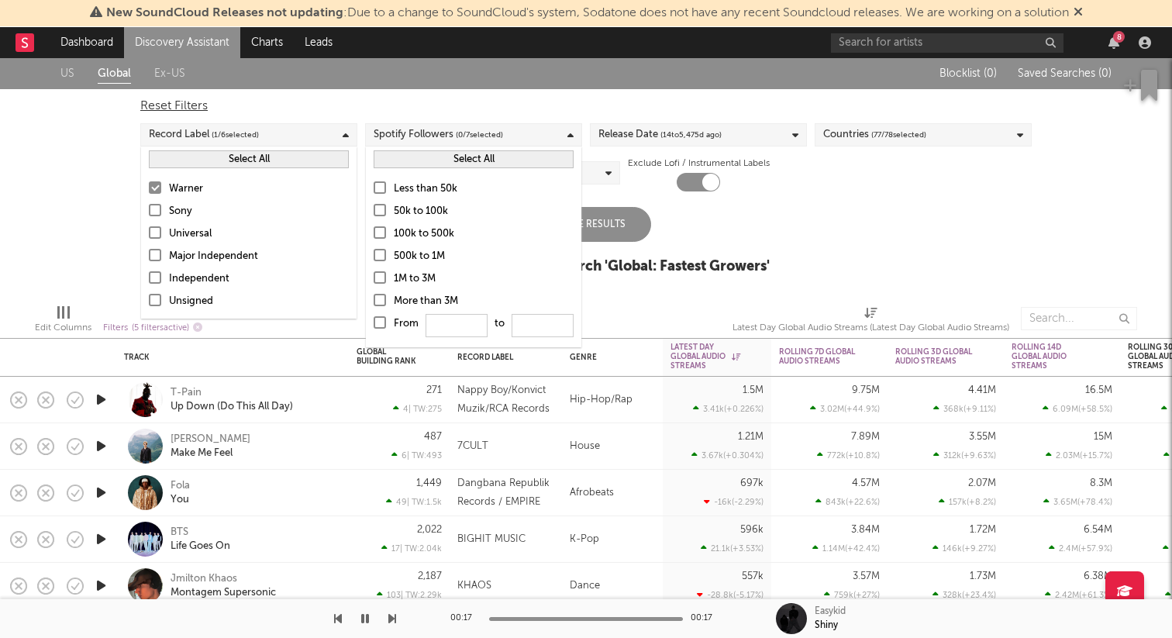
click at [561, 90] on div "Reset Filters Record Label ( 1 / 6 selected) Spotify Followers ( 0 / 7 selected…" at bounding box center [586, 140] width 907 height 102
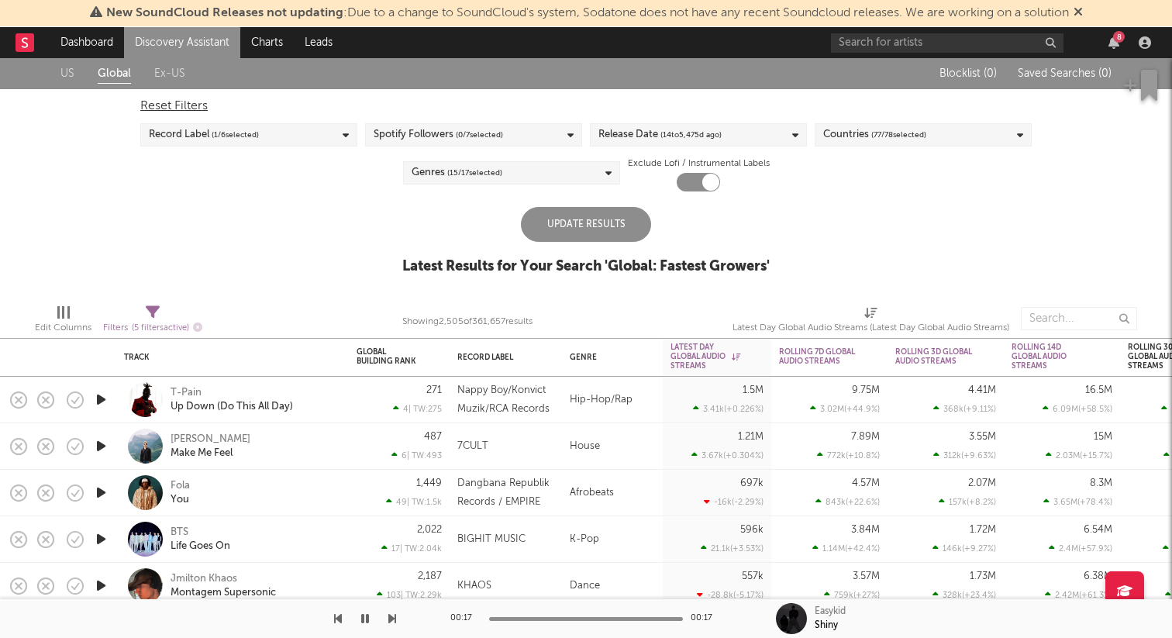
click at [628, 141] on div "Release Date ( 14 to 5,475 d ago)" at bounding box center [659, 135] width 123 height 19
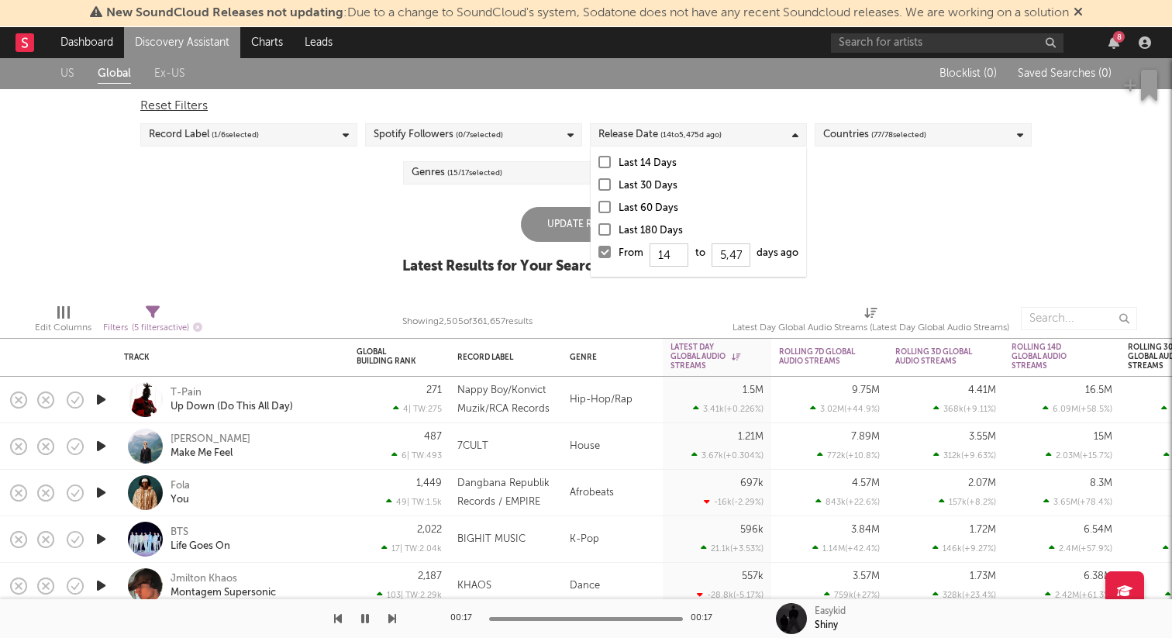
click at [601, 88] on div "US Global Ex-US" at bounding box center [488, 73] width 857 height 31
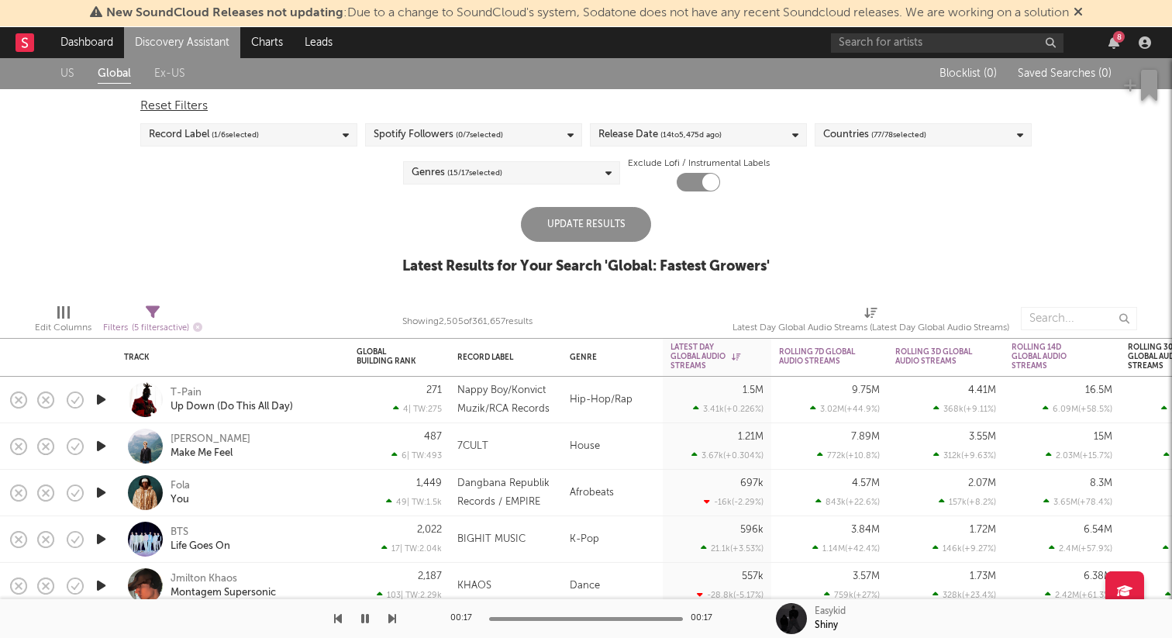
click at [587, 225] on div "Update Results" at bounding box center [586, 224] width 130 height 35
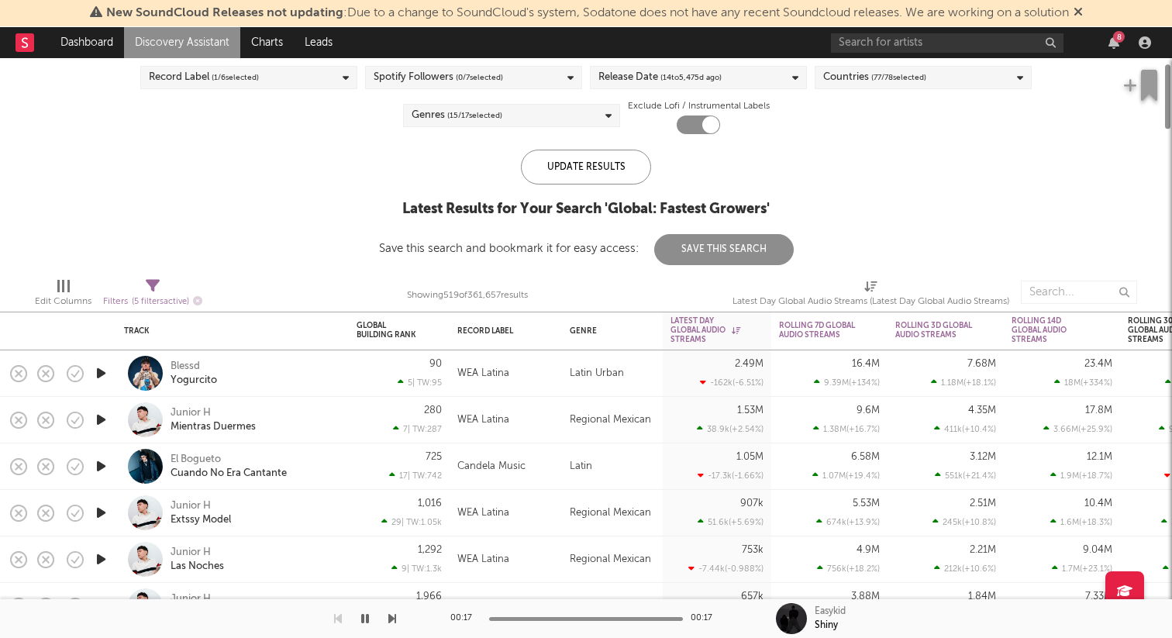
click at [100, 372] on icon "button" at bounding box center [101, 373] width 16 height 19
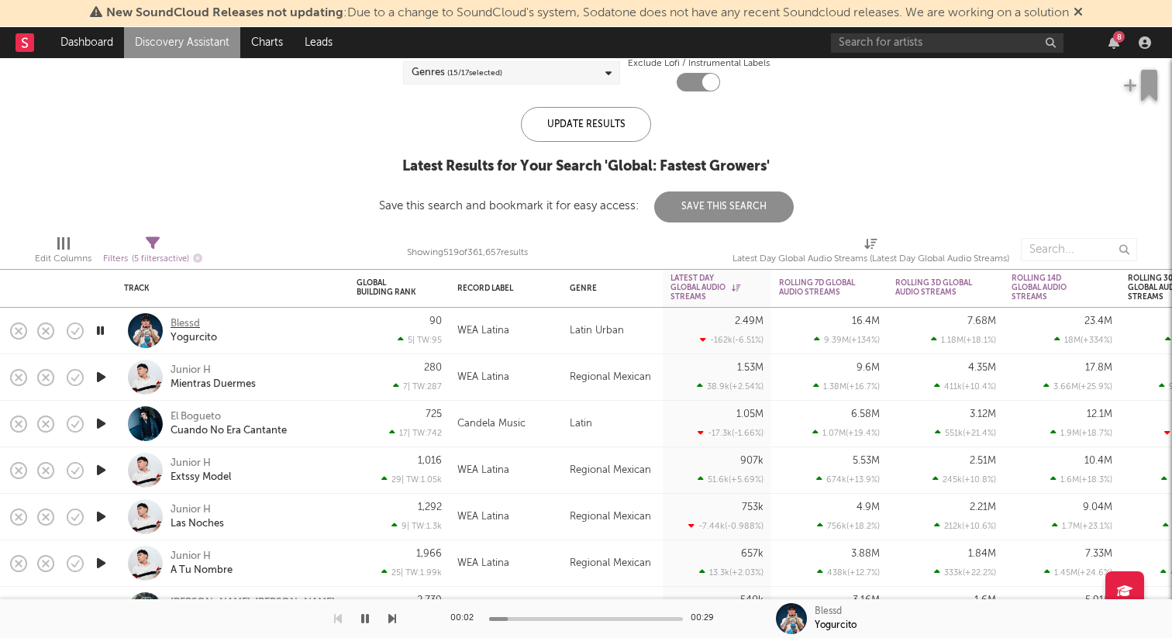
click at [183, 321] on div "Blessd" at bounding box center [185, 324] width 29 height 14
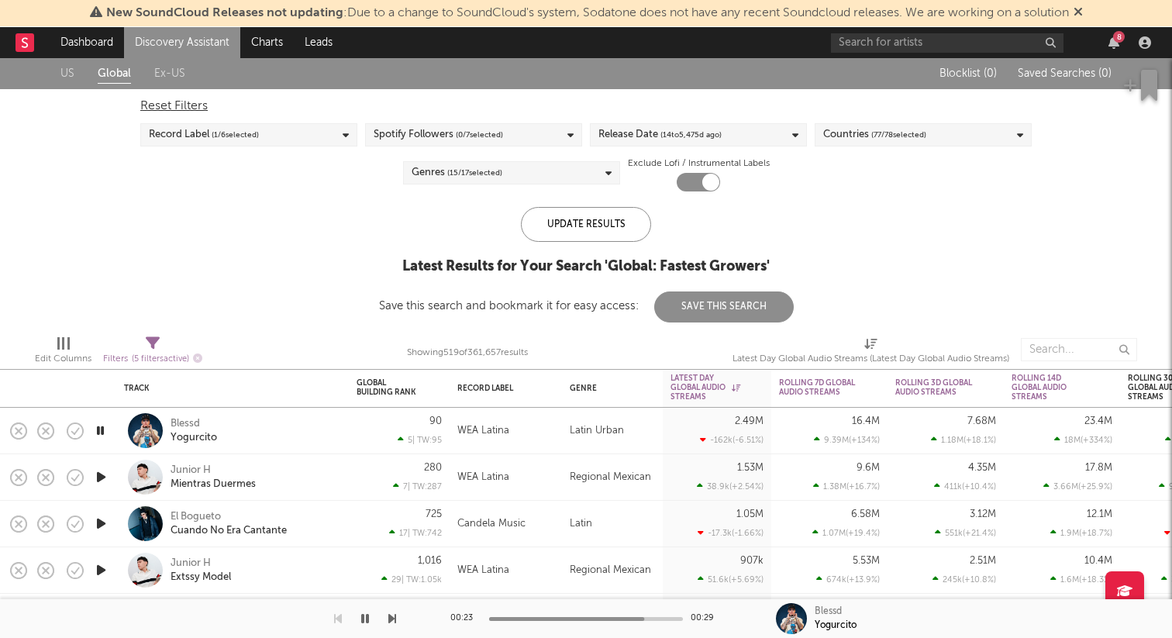
click at [302, 309] on div "US Global Ex-US Blocklist ( 0 ) Saved Searches ( 0 ) Reset Filters Record Label…" at bounding box center [586, 190] width 1172 height 264
click at [102, 475] on icon "button" at bounding box center [101, 476] width 16 height 19
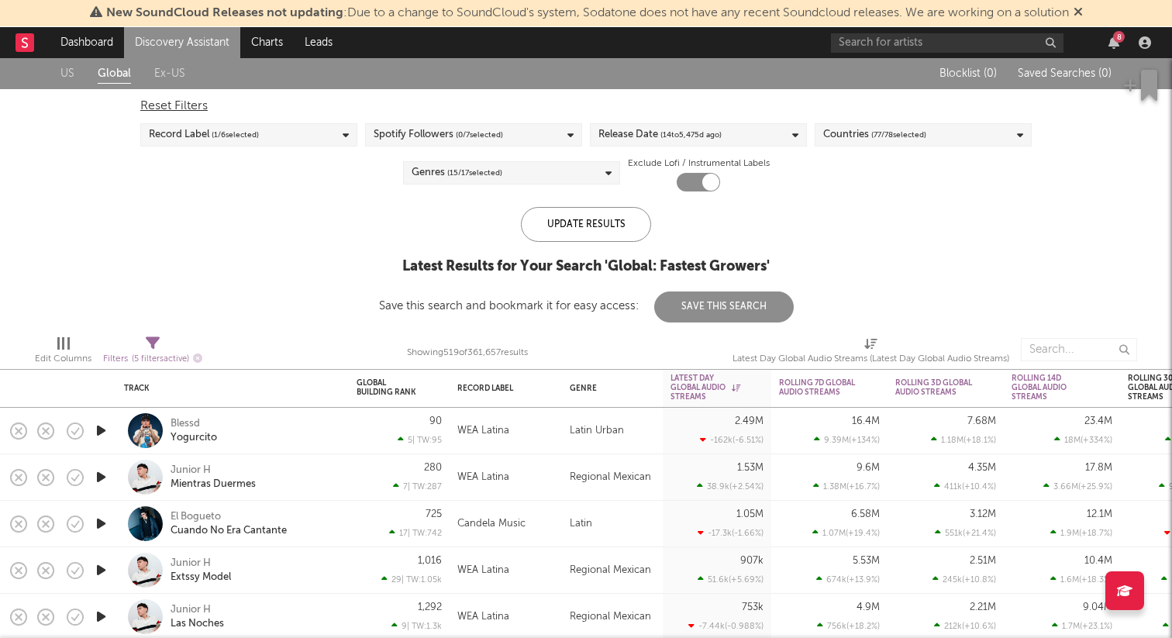
click at [479, 168] on span "( 15 / 17 selected)" at bounding box center [474, 173] width 55 height 19
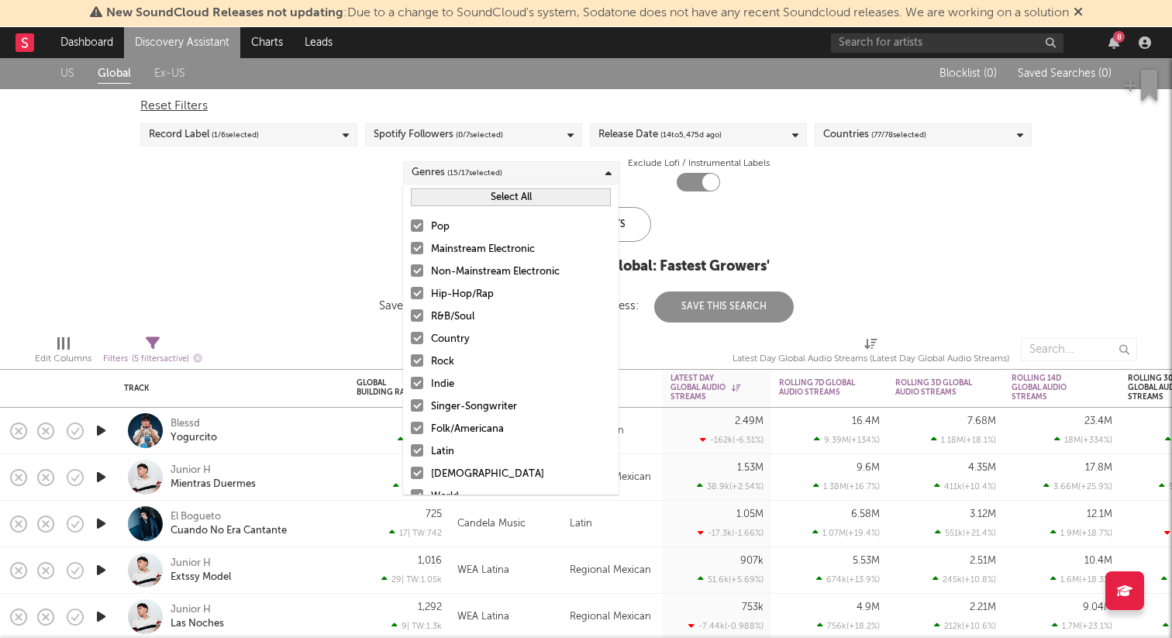
click at [416, 249] on div at bounding box center [417, 248] width 12 height 12
click at [411, 249] on input "Mainstream Electronic" at bounding box center [411, 249] width 0 height 19
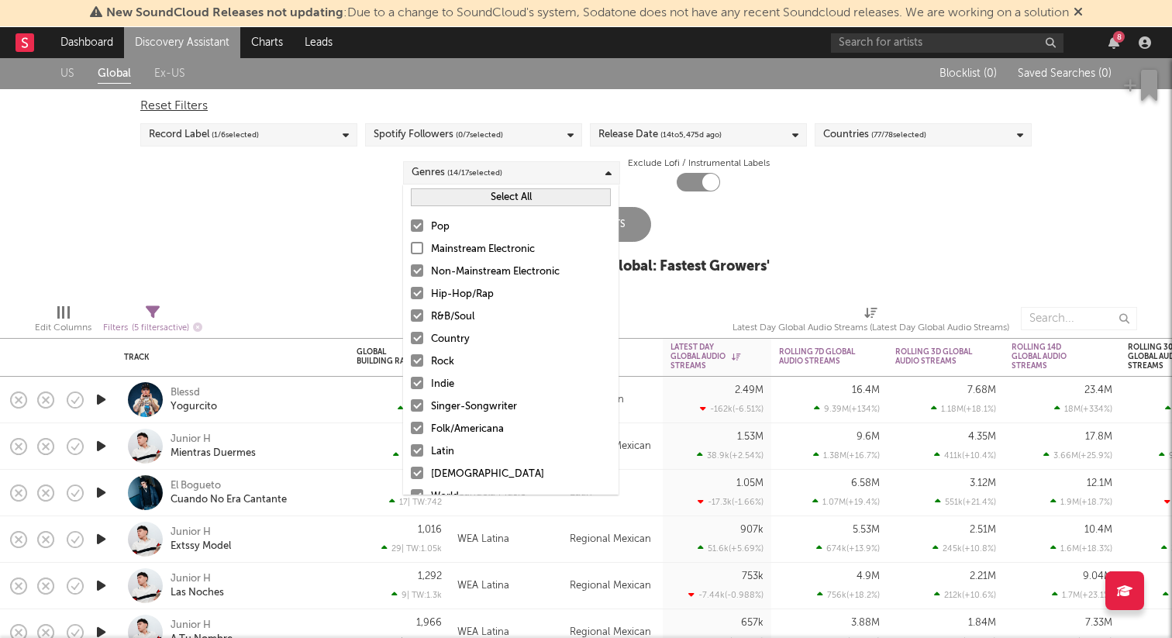
click at [479, 193] on button "Select All" at bounding box center [511, 197] width 200 height 18
click at [479, 193] on button "Deselect All" at bounding box center [511, 197] width 200 height 18
click at [421, 222] on div at bounding box center [417, 225] width 12 height 12
click at [411, 222] on input "Pop" at bounding box center [411, 227] width 0 height 19
click at [781, 232] on div "US Global Ex-US Blocklist ( 0 ) Saved Searches ( 0 ) Reset Filters Record Label…" at bounding box center [586, 174] width 1172 height 233
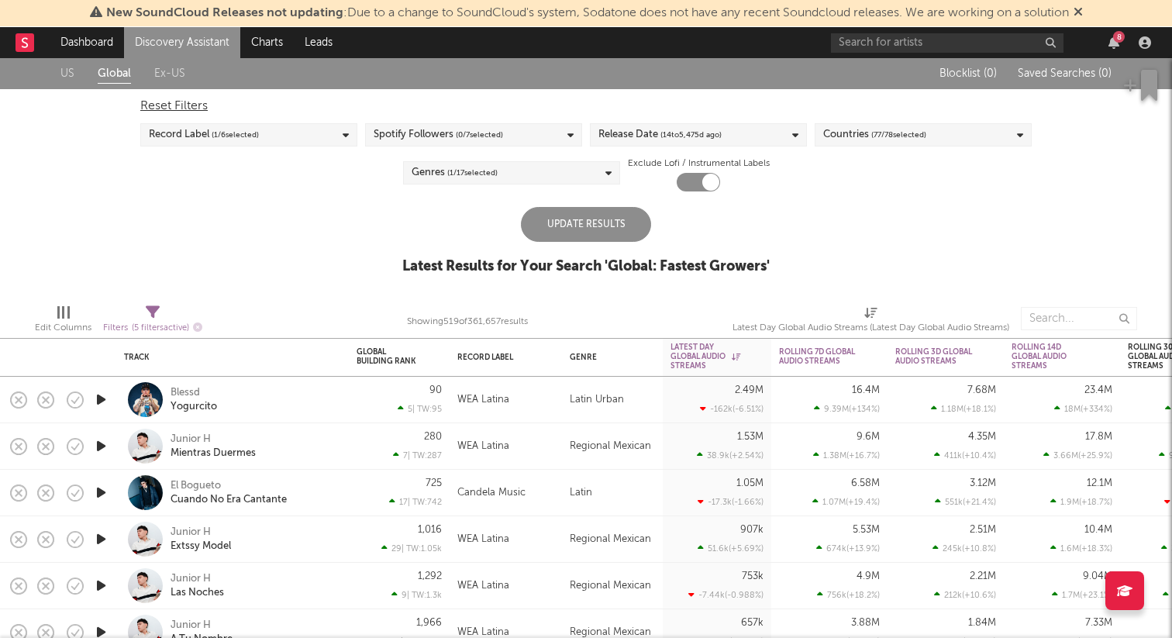
click at [624, 225] on div "Update Results" at bounding box center [586, 224] width 130 height 35
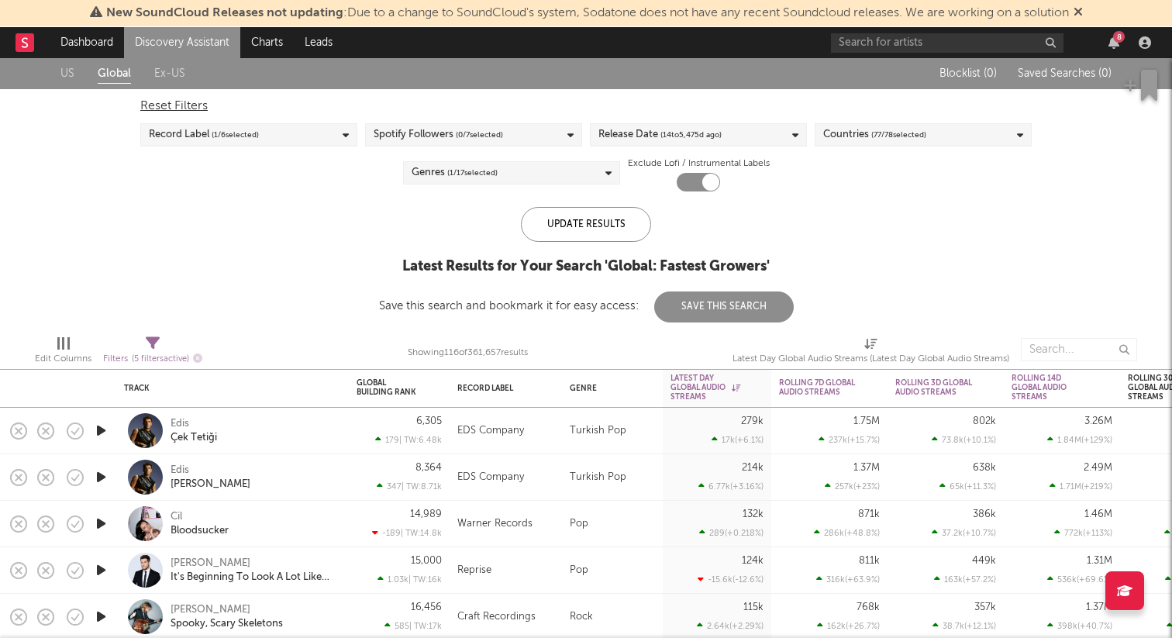
click at [97, 433] on icon "button" at bounding box center [101, 430] width 16 height 19
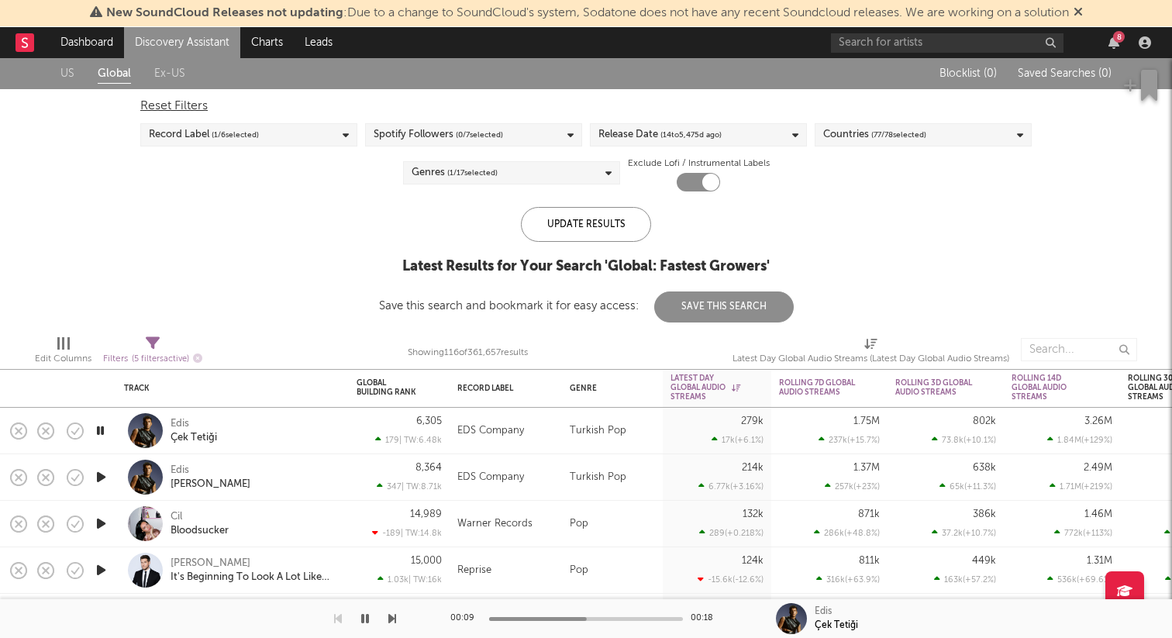
click at [99, 472] on icon "button" at bounding box center [101, 476] width 16 height 19
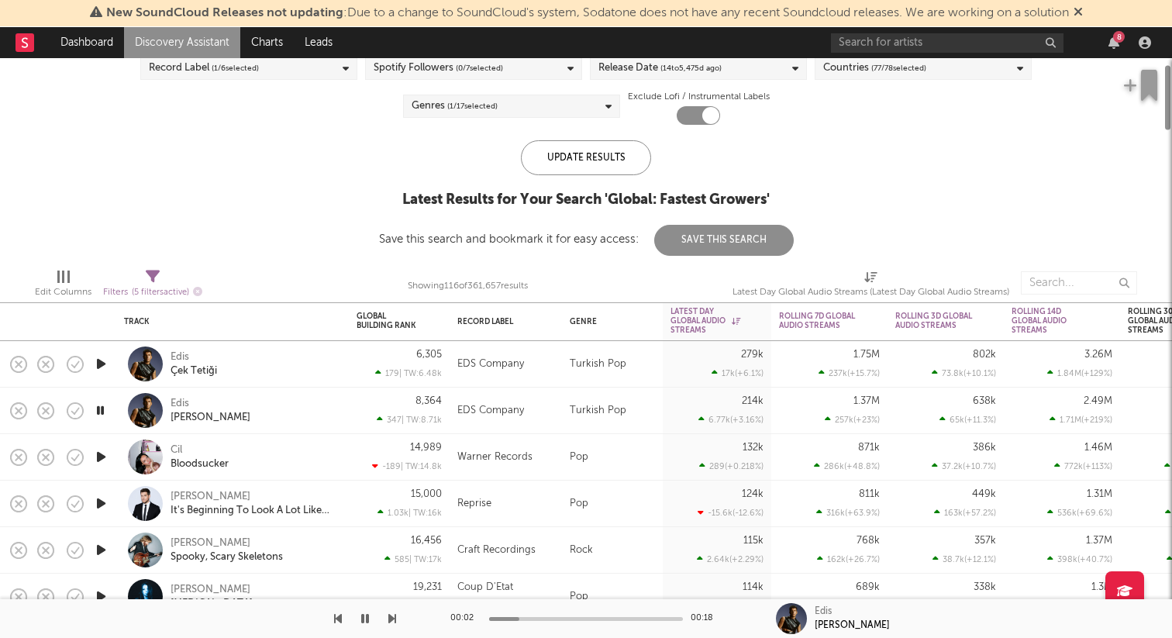
click at [103, 457] on icon "button" at bounding box center [101, 456] width 16 height 19
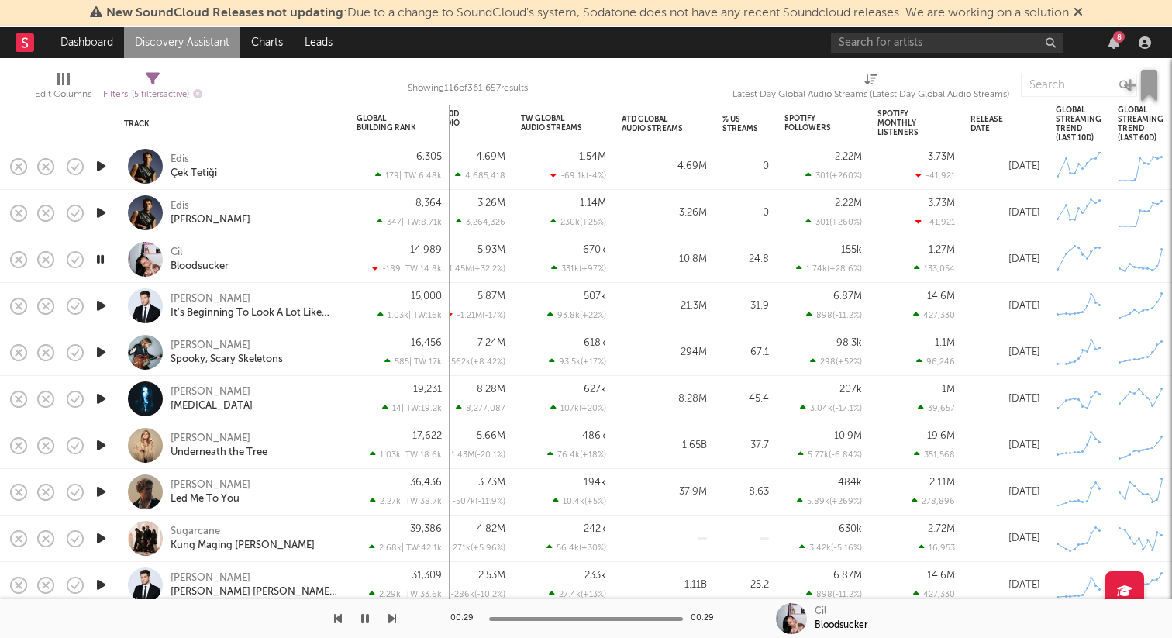
click at [96, 351] on icon "button" at bounding box center [101, 352] width 16 height 19
click at [102, 400] on icon "button" at bounding box center [101, 398] width 16 height 19
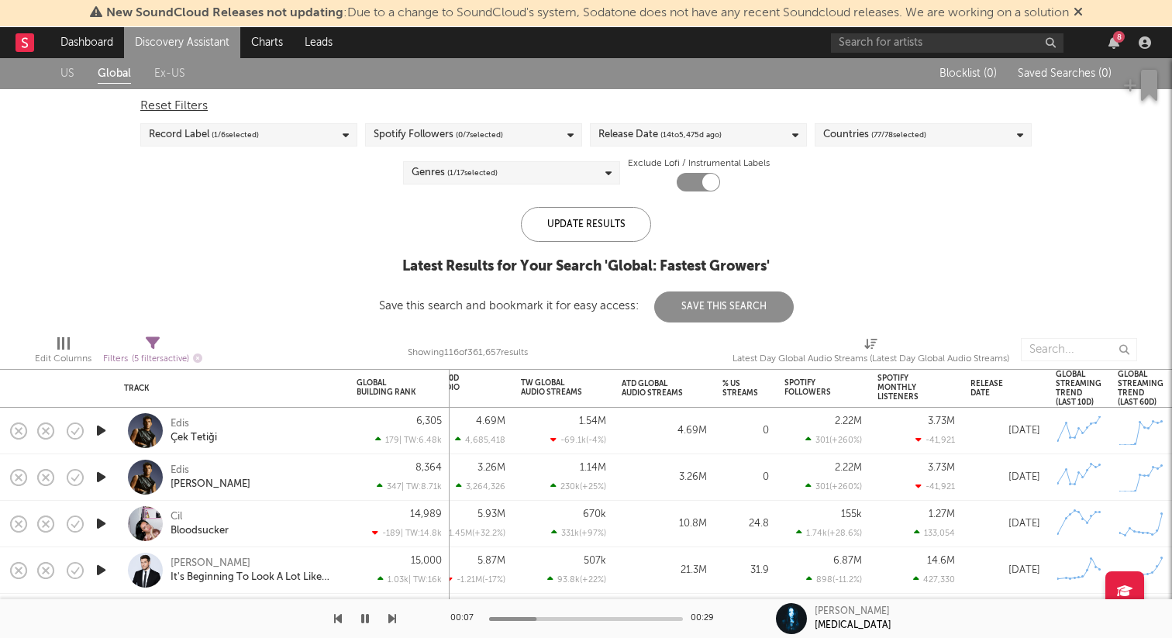
click at [211, 37] on link "Discovery Assistant" at bounding box center [182, 42] width 116 height 31
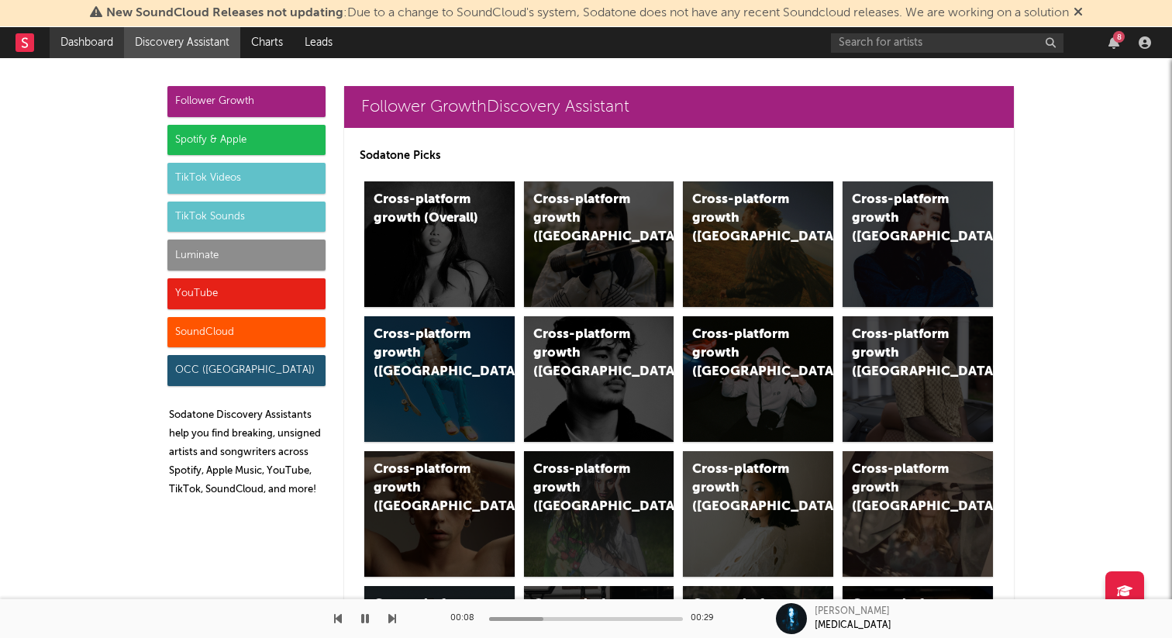
click at [102, 46] on link "Dashboard" at bounding box center [87, 42] width 74 height 31
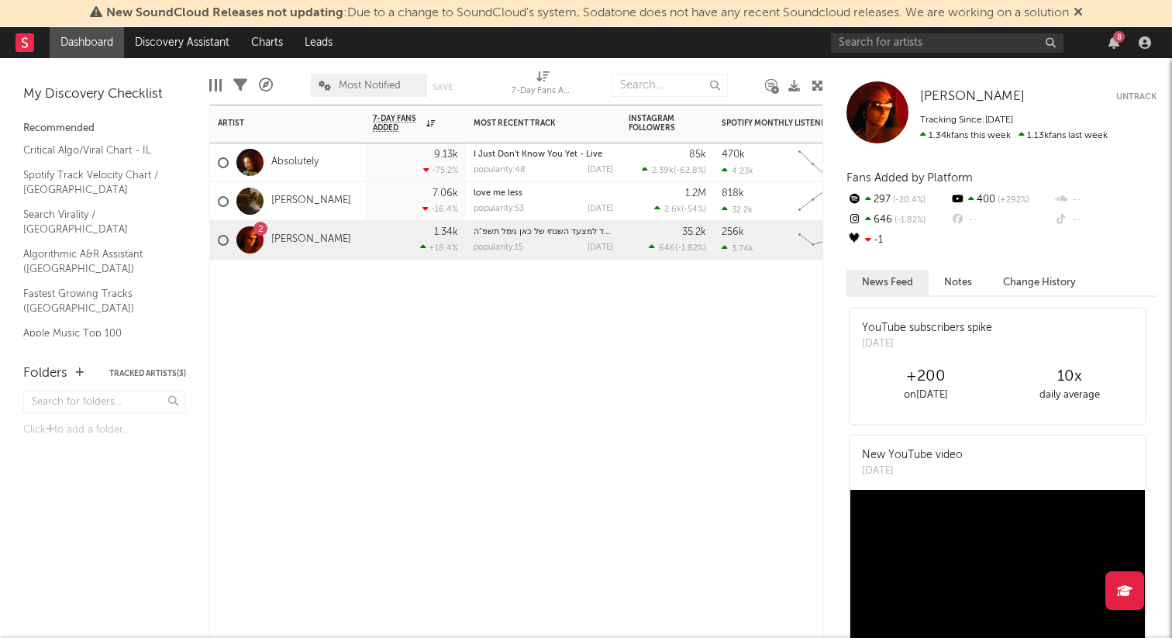
click at [321, 226] on div "2 תמר ריילי" at bounding box center [287, 240] width 155 height 39
click at [431, 247] on div "+18.4 %" at bounding box center [439, 248] width 38 height 10
click at [257, 230] on div "2" at bounding box center [260, 229] width 14 height 14
click at [278, 237] on link "[PERSON_NAME]" at bounding box center [311, 239] width 80 height 13
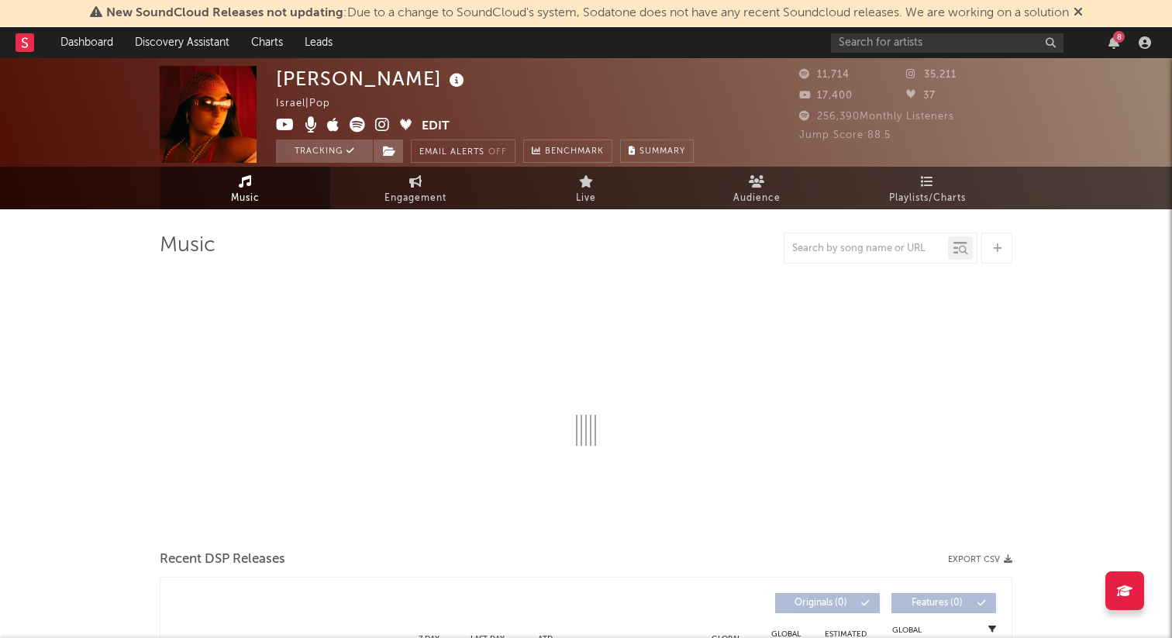
select select "6m"
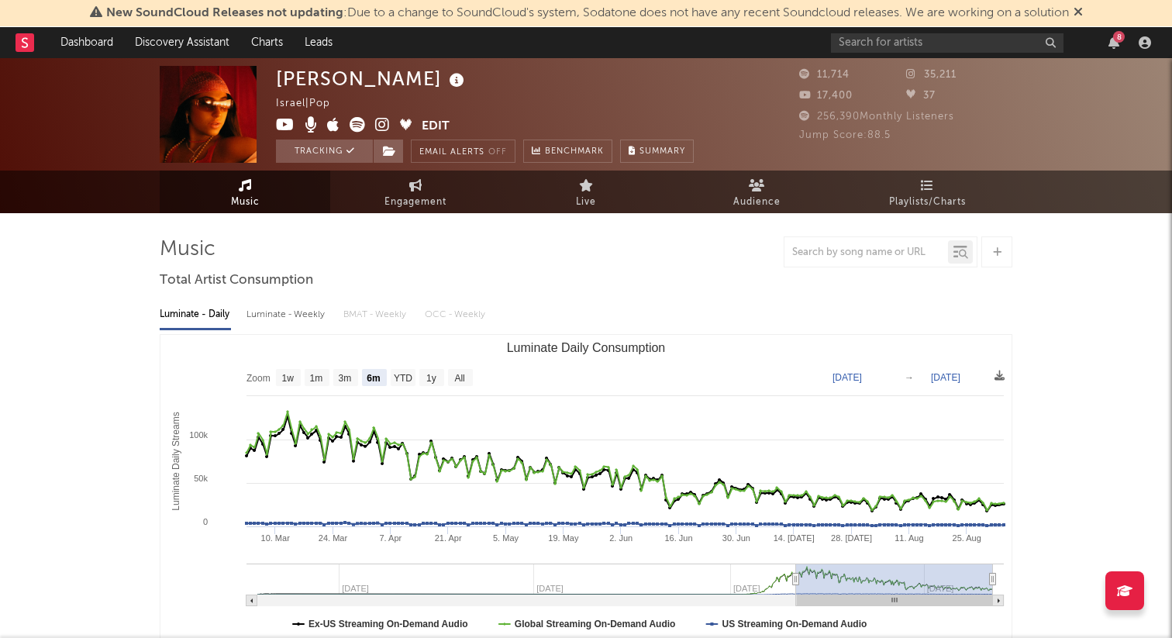
click at [270, 315] on div "Luminate - Weekly" at bounding box center [287, 315] width 81 height 26
select select "6m"
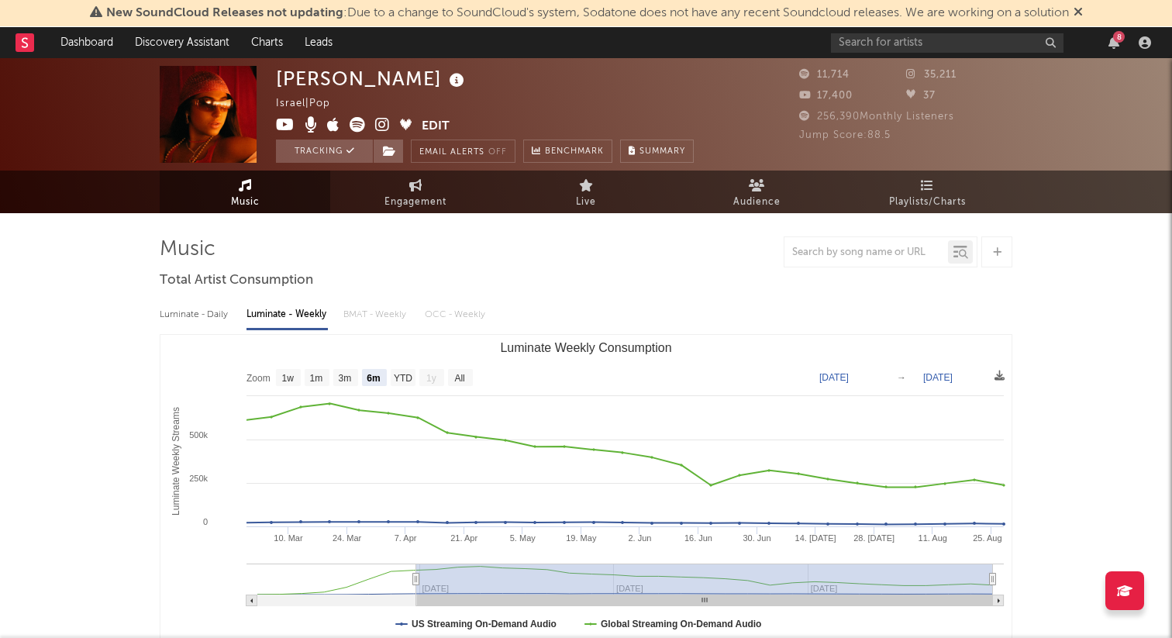
click at [355, 123] on icon at bounding box center [358, 125] width 16 height 16
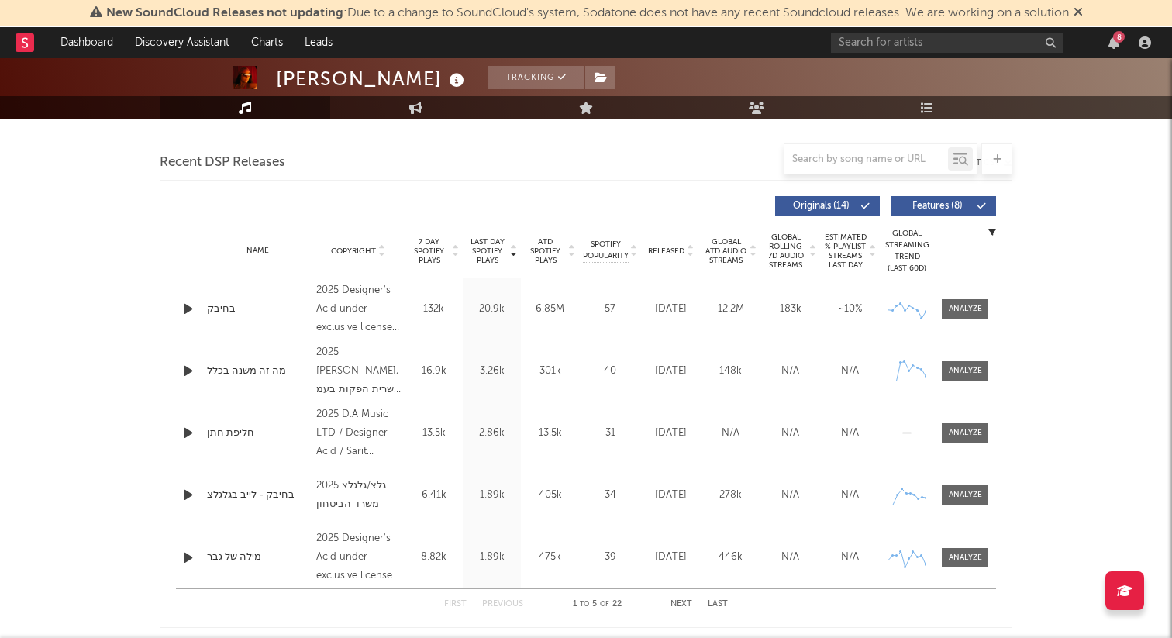
scroll to position [517, 0]
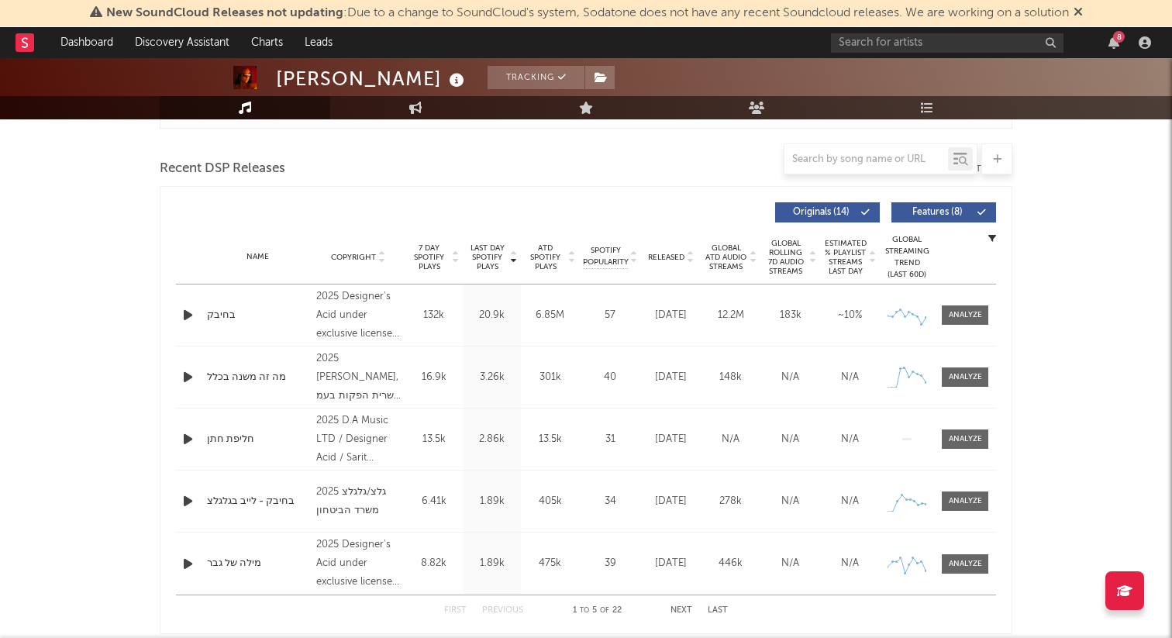
click at [188, 311] on icon "button" at bounding box center [188, 314] width 16 height 19
click at [545, 258] on span "ATD Spotify Plays" at bounding box center [545, 257] width 41 height 28
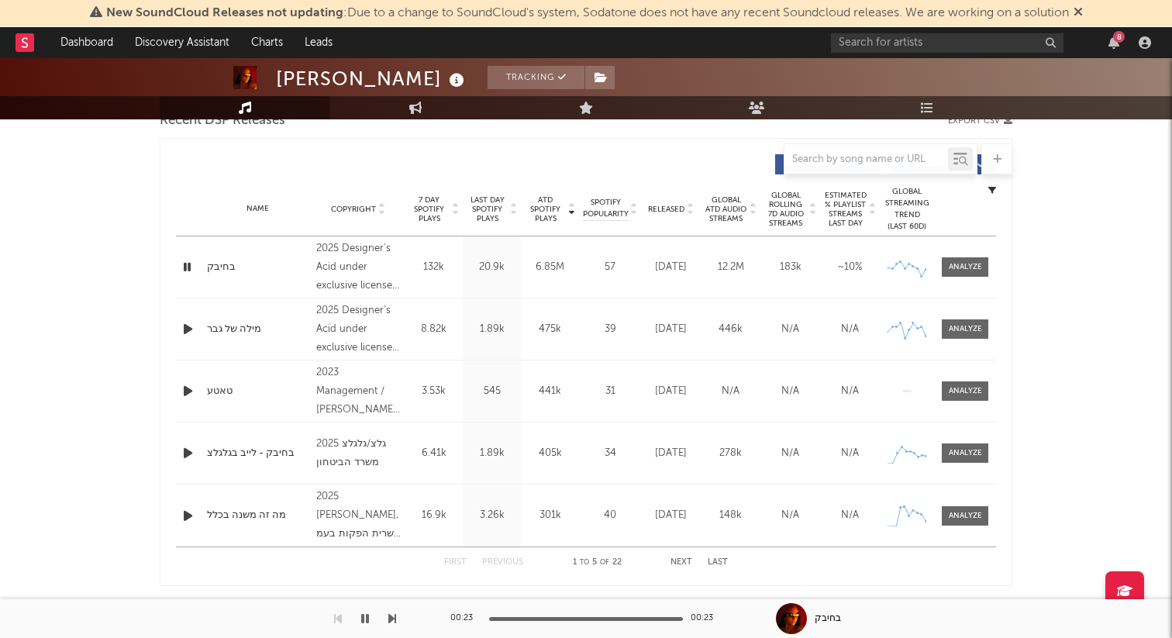
scroll to position [554, 0]
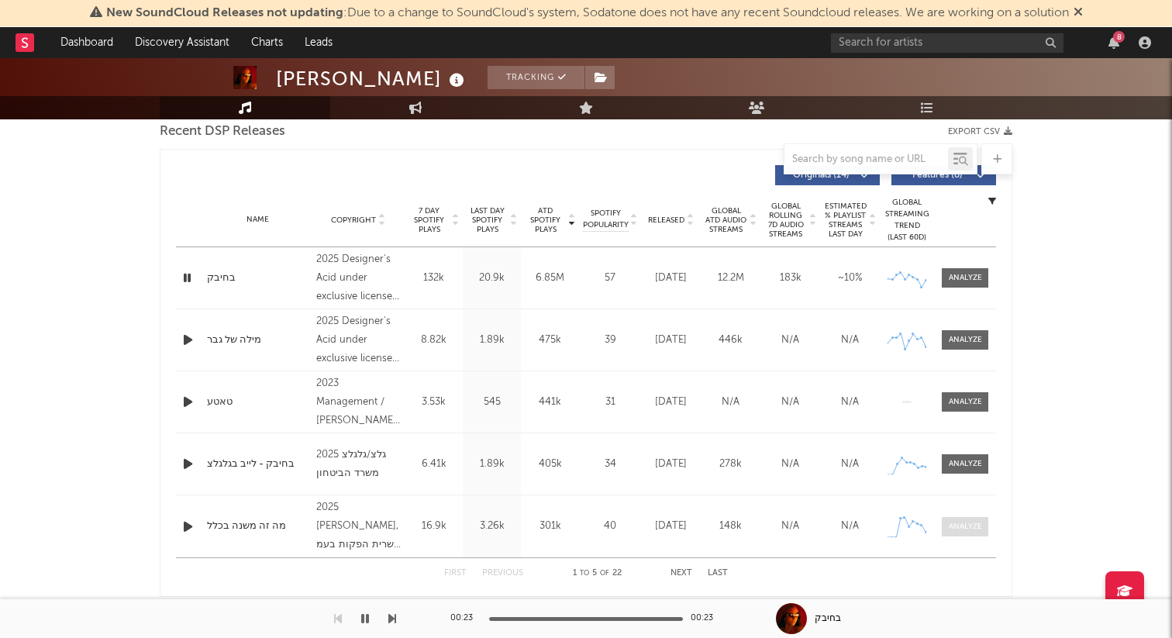
click at [978, 522] on div at bounding box center [965, 527] width 33 height 12
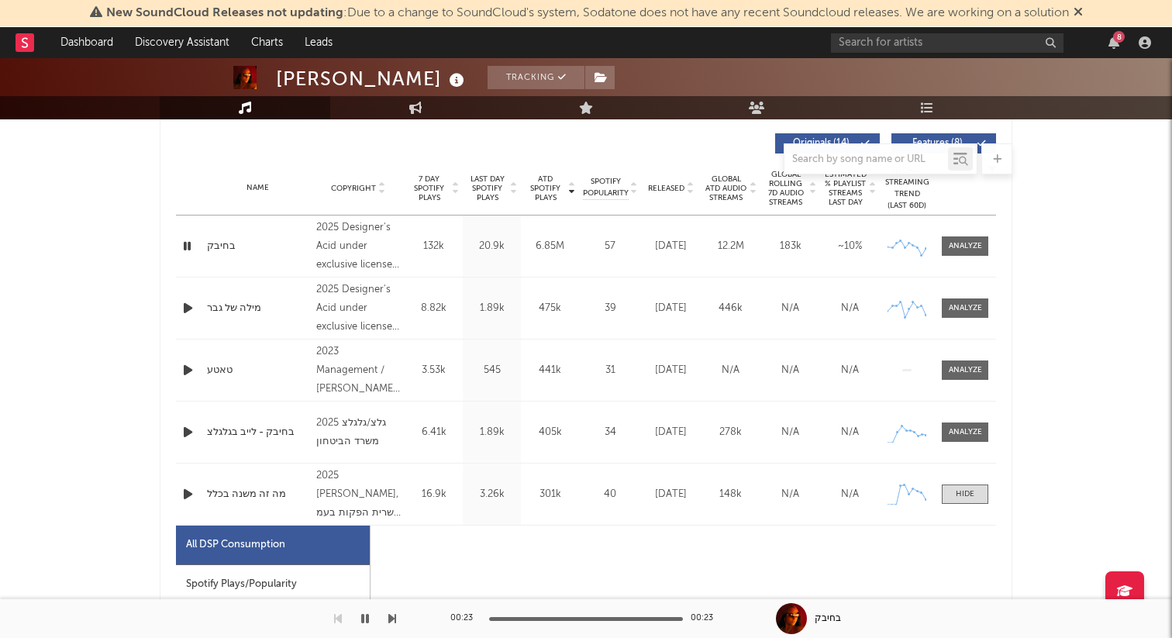
select select "1w"
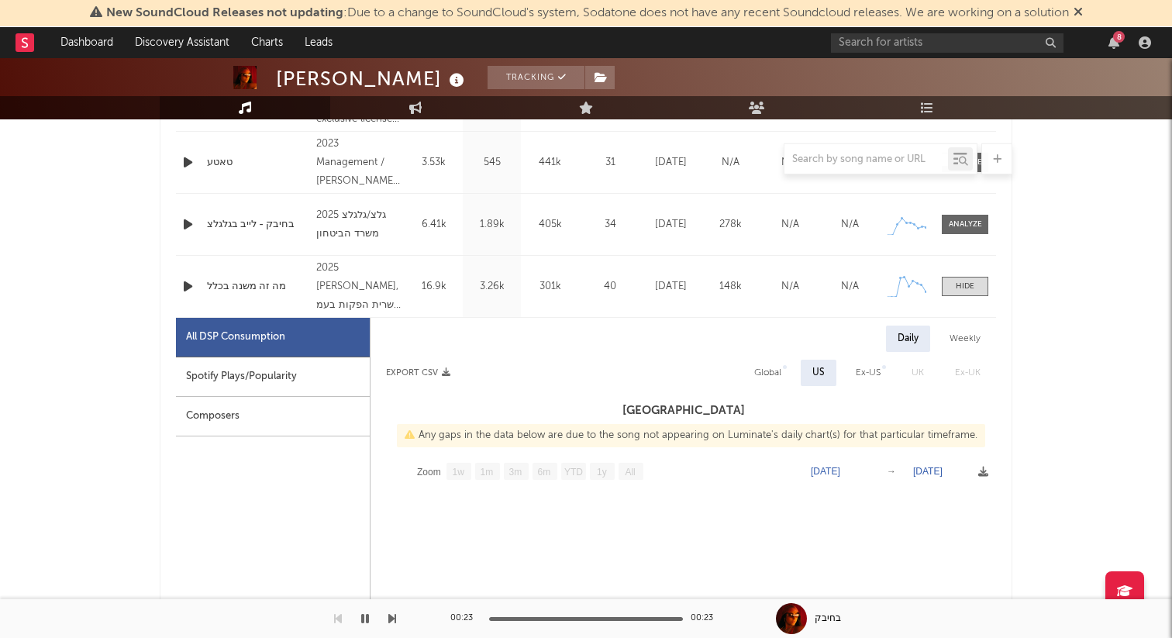
scroll to position [709, 0]
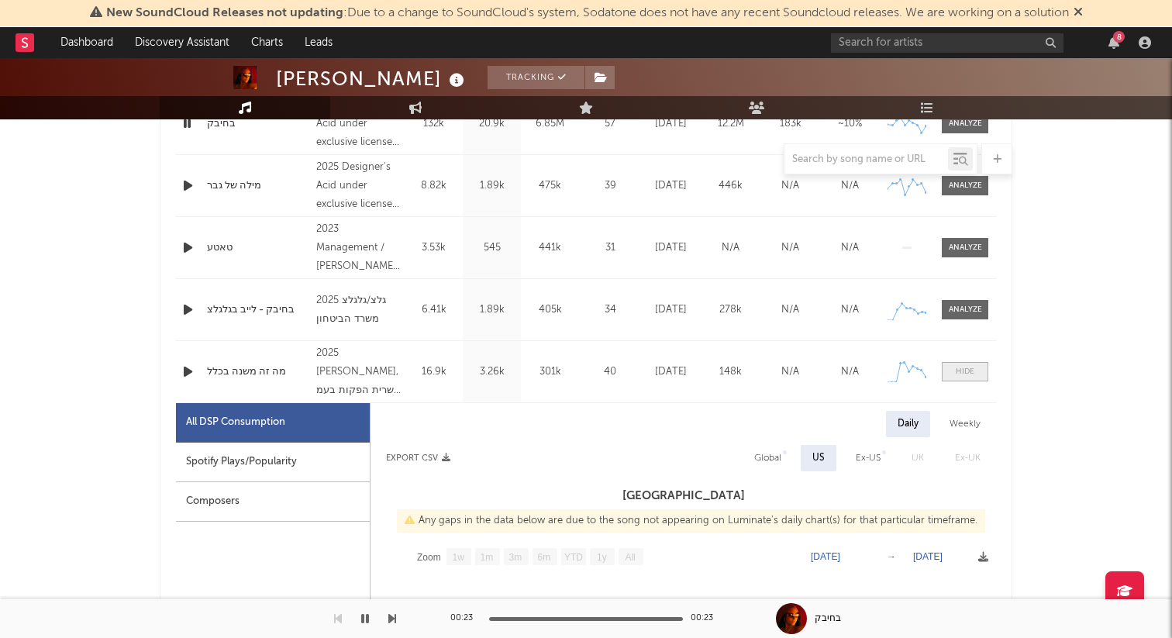
click at [961, 364] on span at bounding box center [965, 371] width 47 height 19
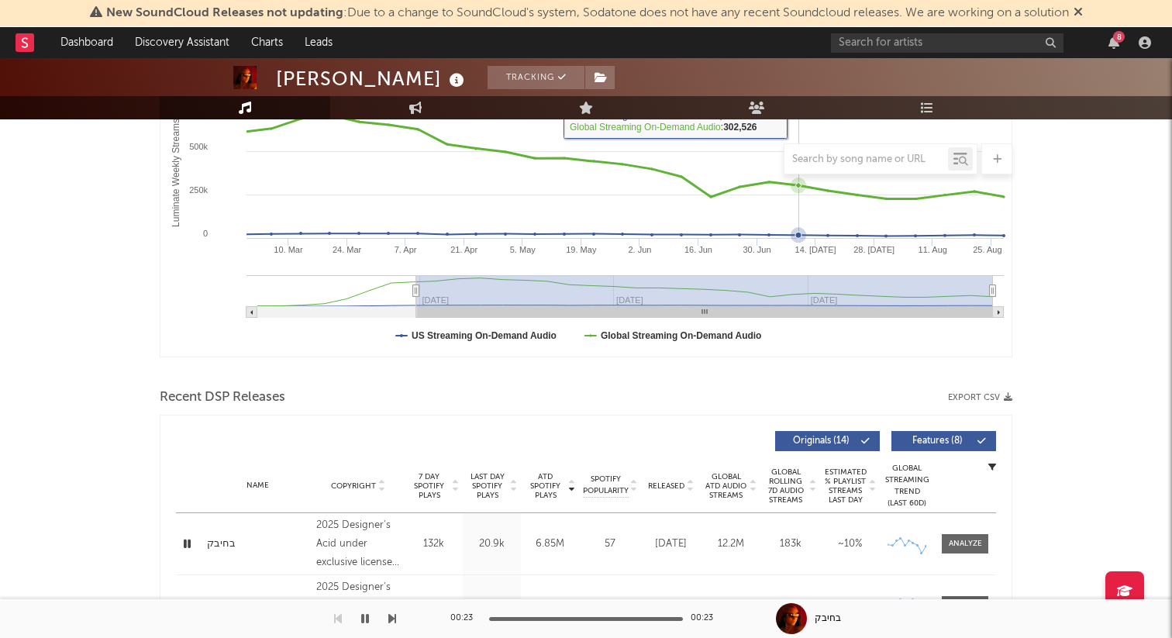
scroll to position [304, 0]
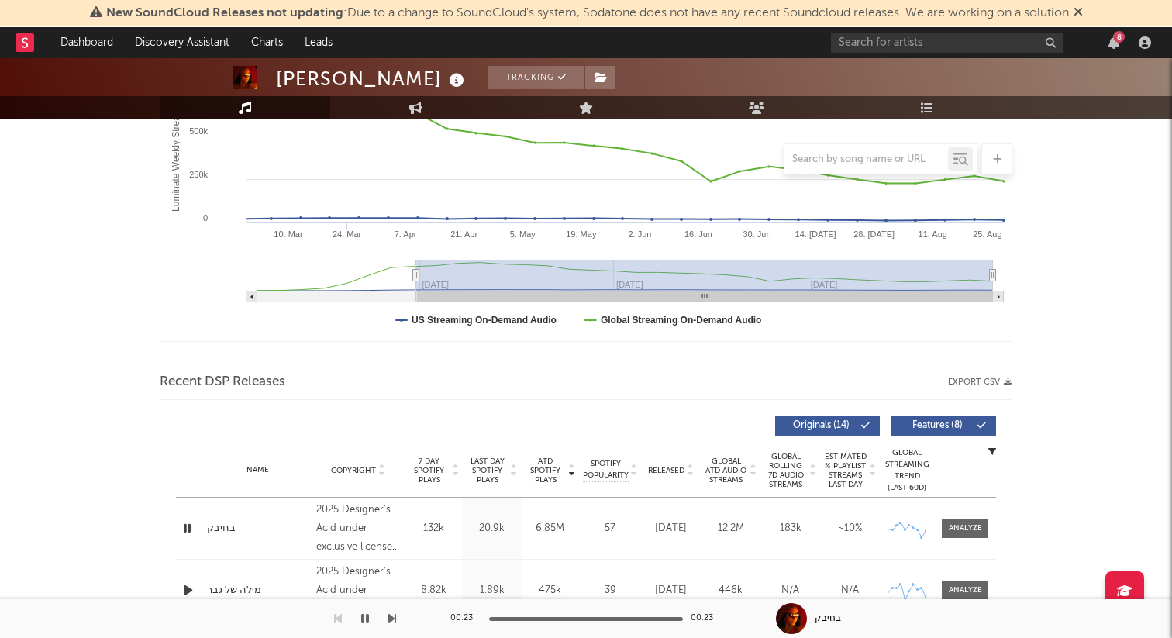
click at [185, 524] on icon "button" at bounding box center [187, 528] width 15 height 19
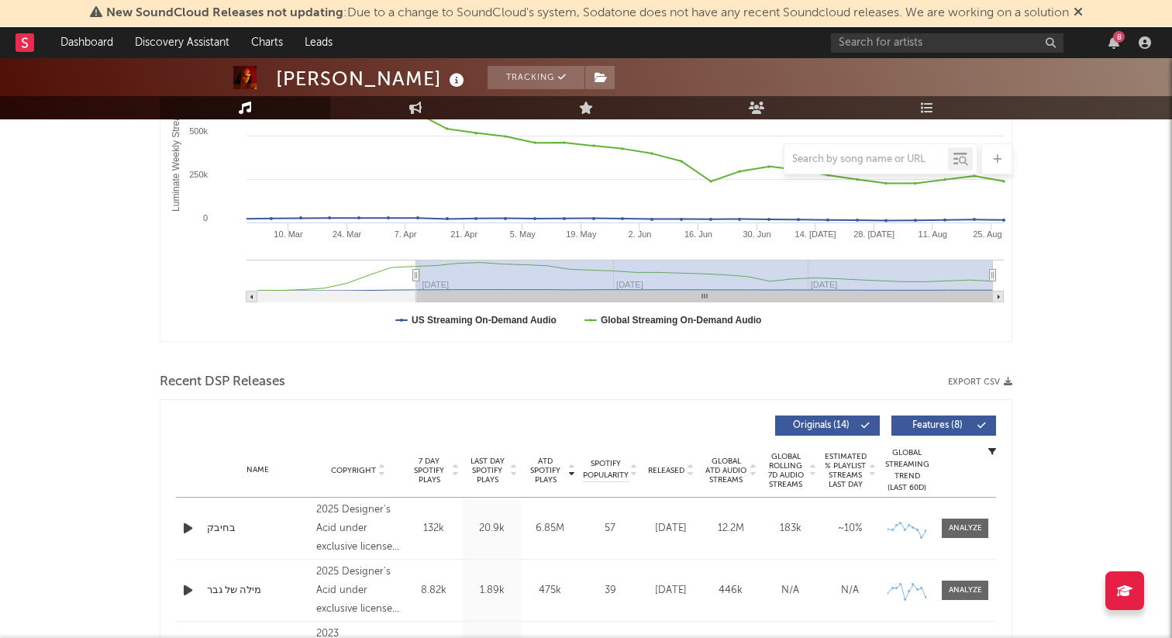
click at [186, 526] on icon "button" at bounding box center [188, 528] width 16 height 19
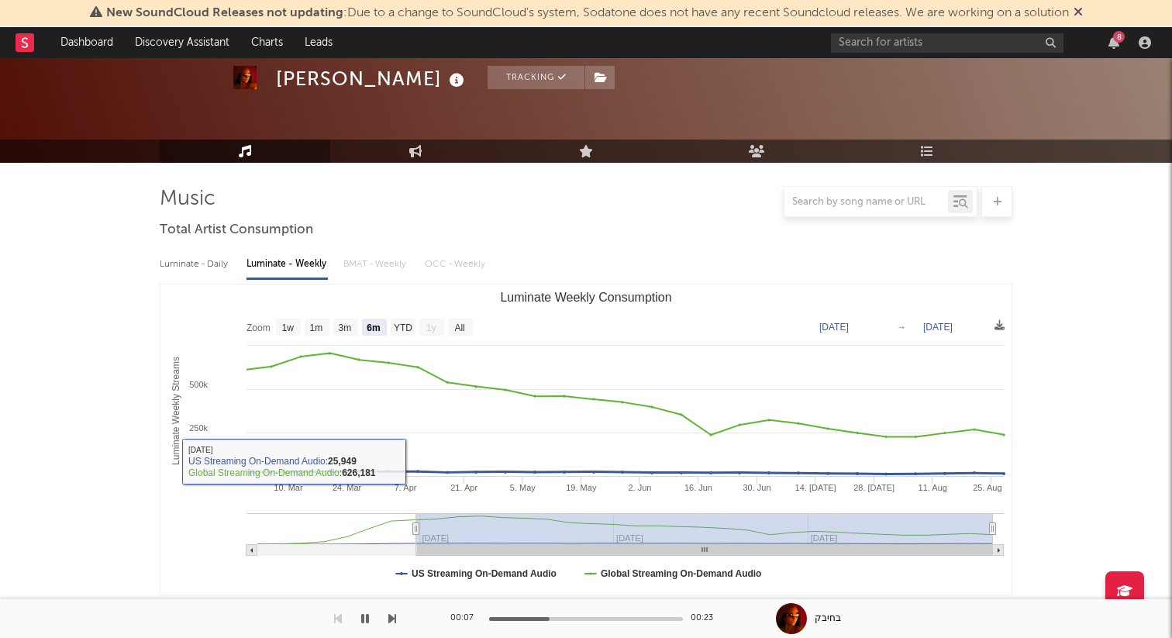
scroll to position [0, 0]
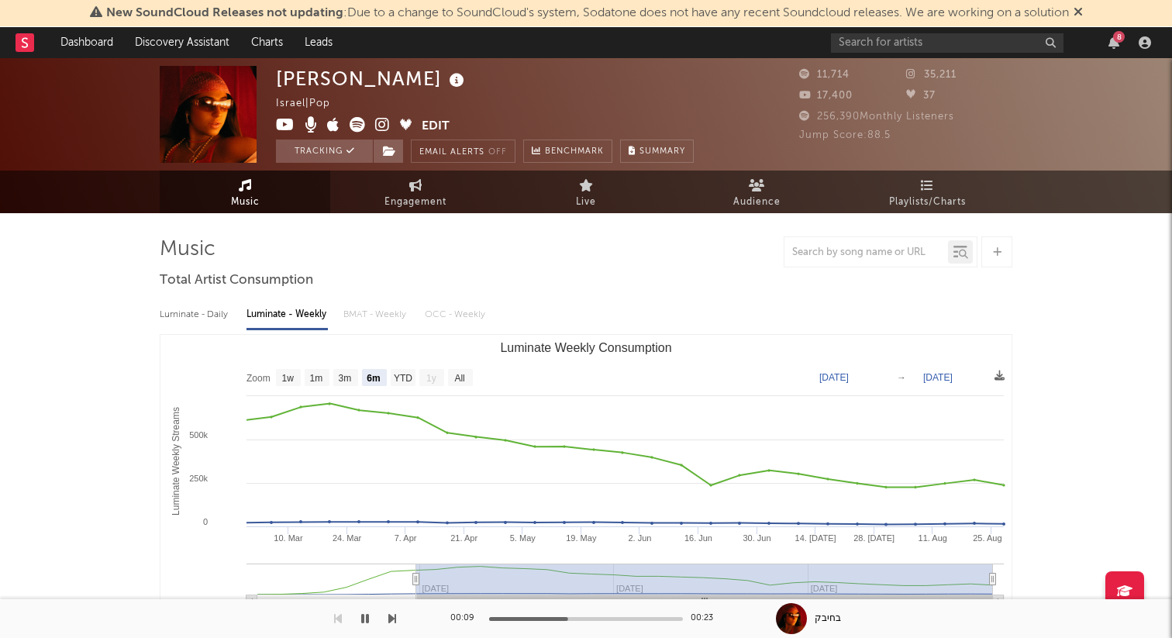
click at [845, 119] on span "256,390 Monthly Listeners" at bounding box center [876, 117] width 155 height 10
click at [37, 45] on div at bounding box center [33, 42] width 34 height 31
click at [33, 45] on rect at bounding box center [25, 42] width 19 height 19
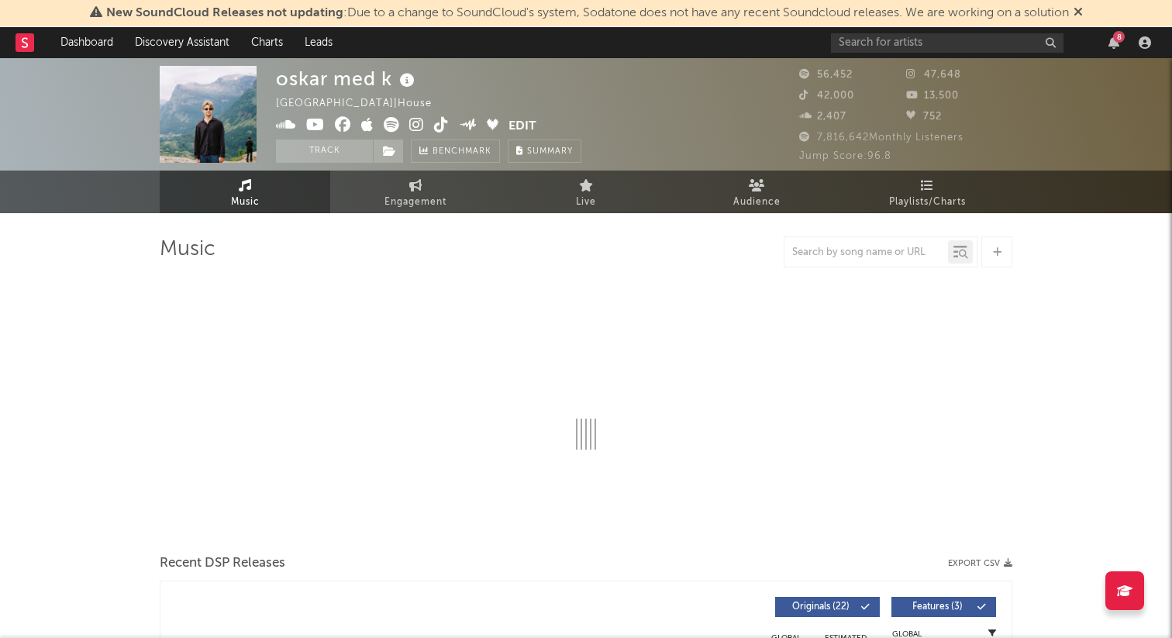
select select "6m"
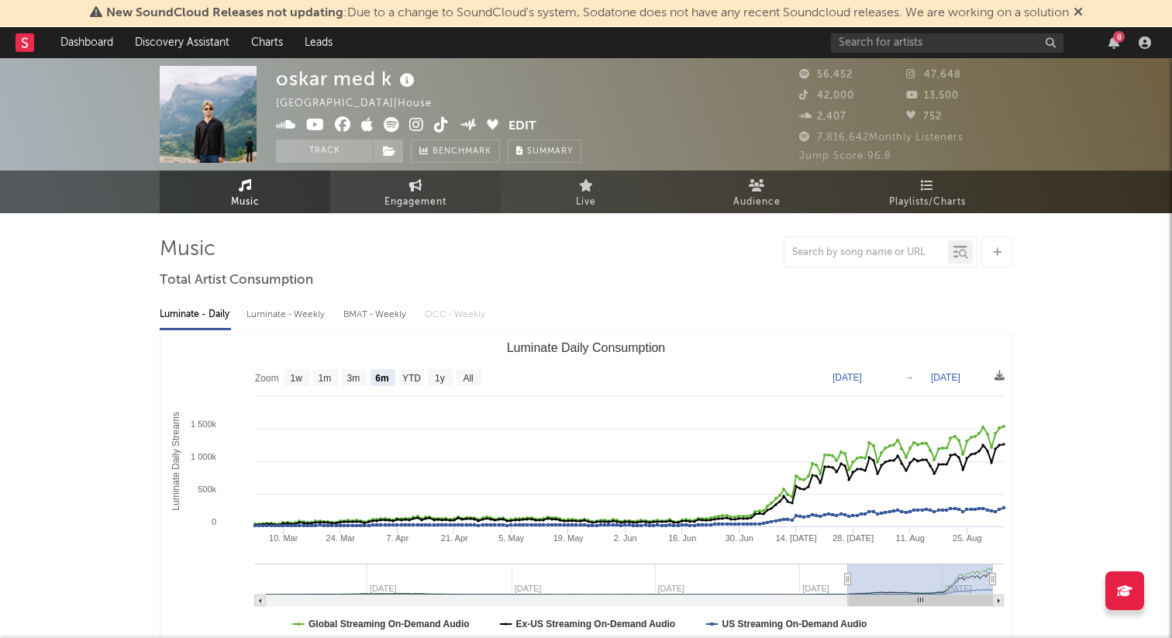
click at [440, 200] on span "Engagement" at bounding box center [416, 202] width 62 height 19
select select "1w"
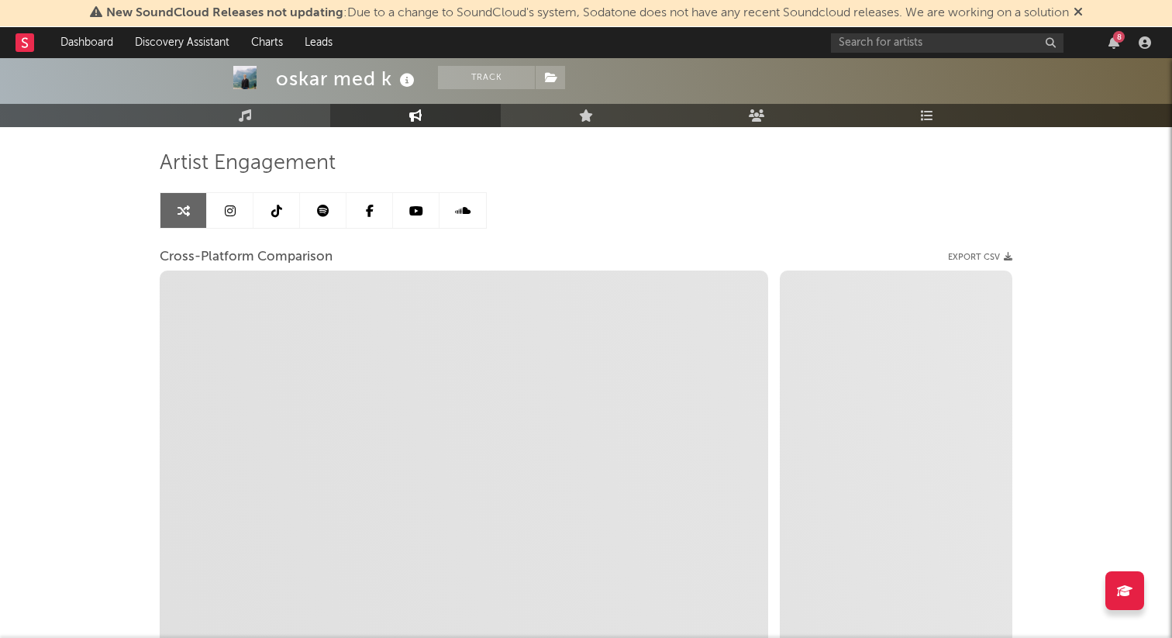
scroll to position [88, 0]
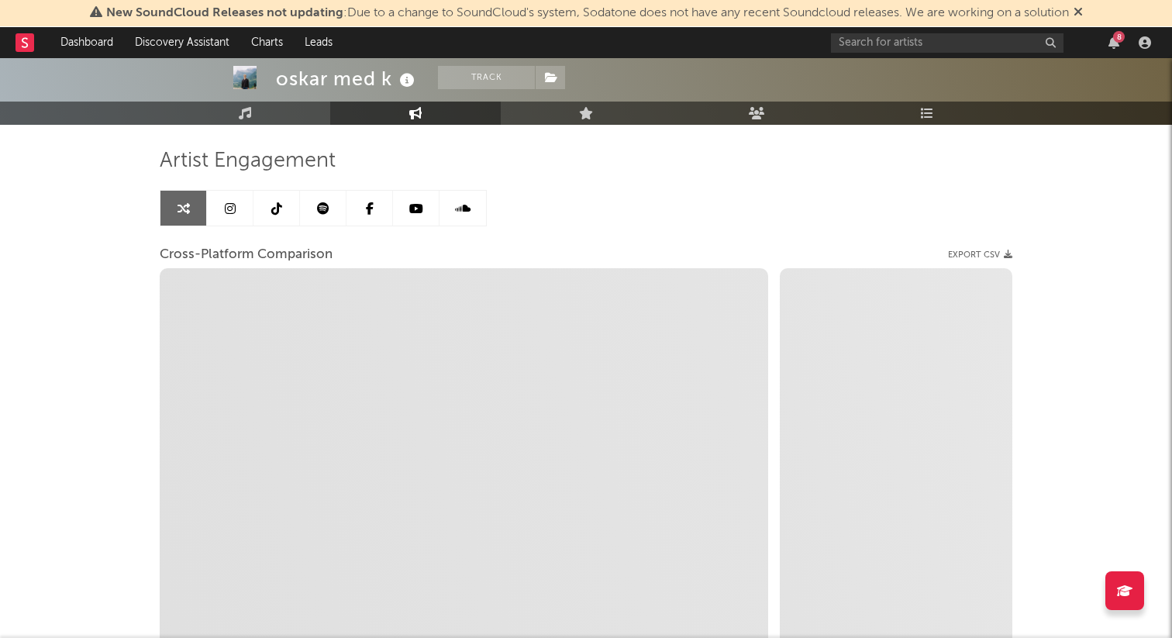
select select "1m"
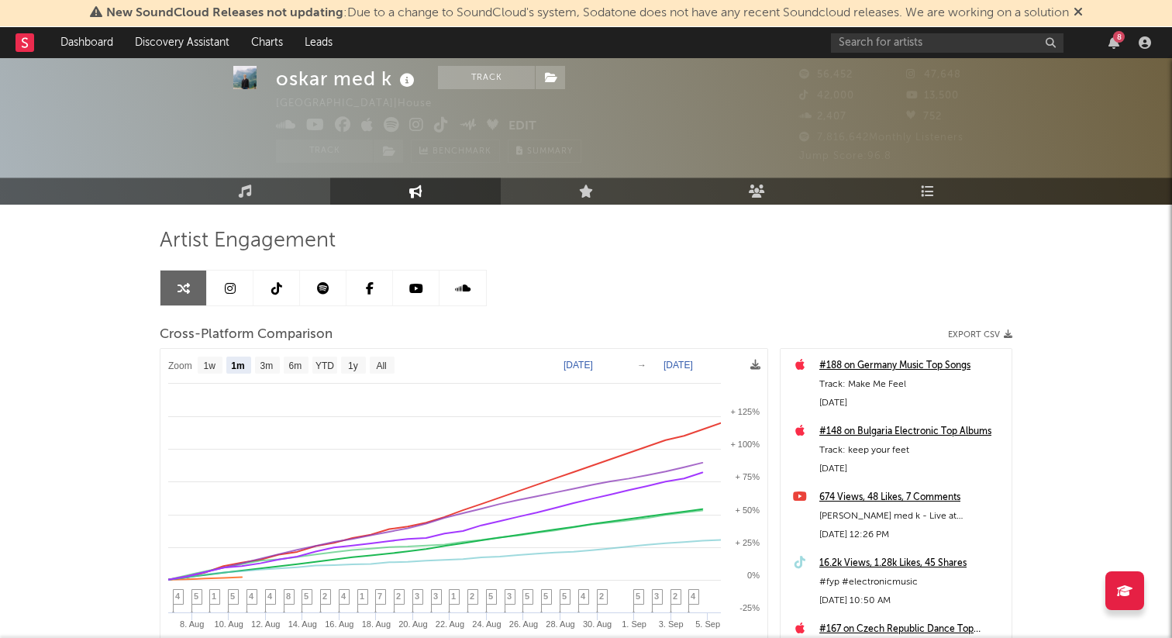
scroll to position [0, 0]
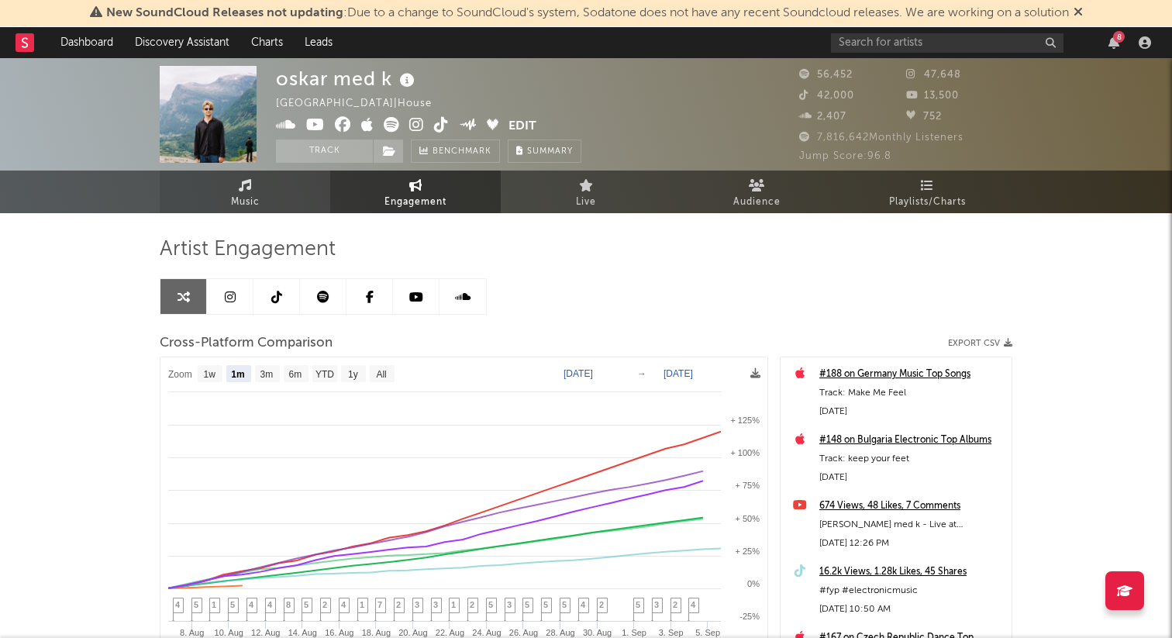
click at [286, 199] on link "Music" at bounding box center [245, 192] width 171 height 43
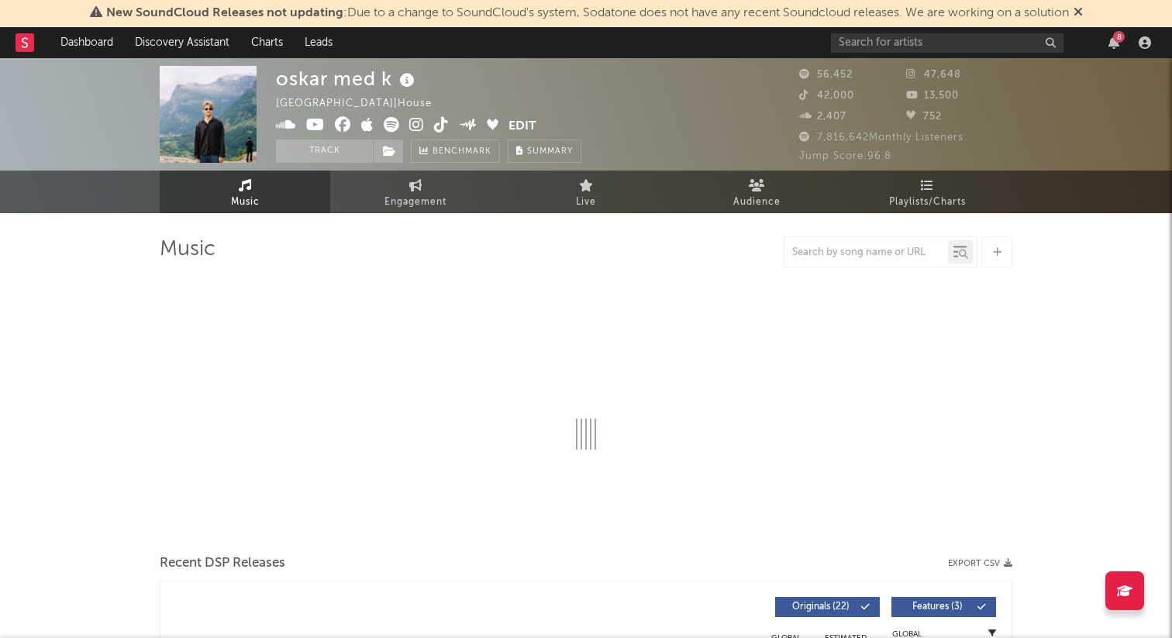
select select "6m"
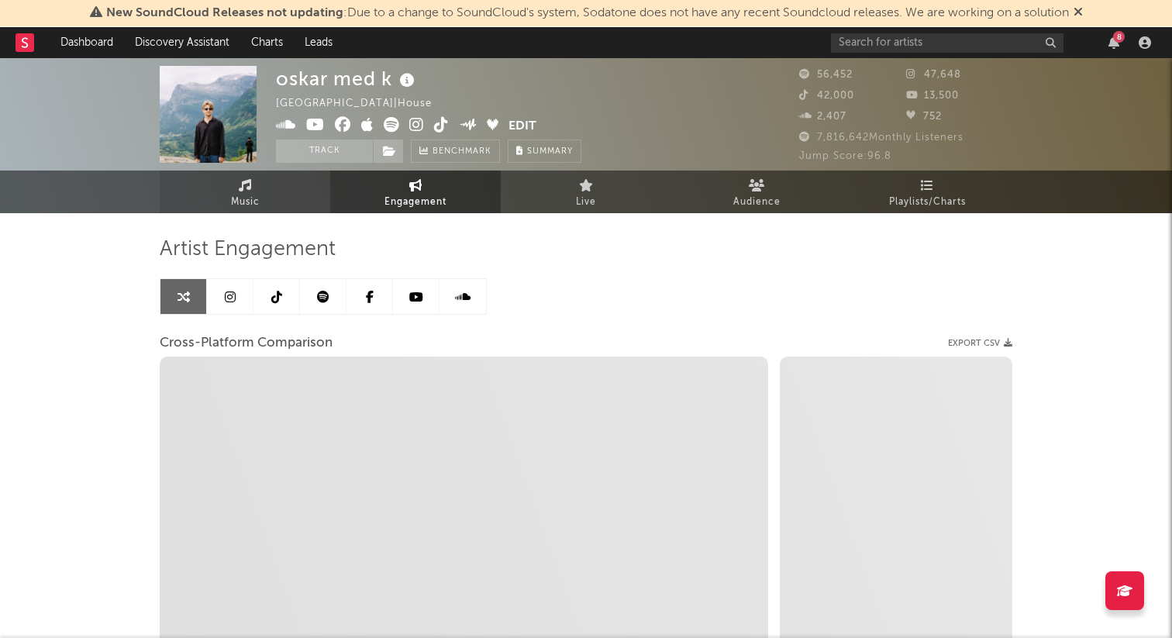
select select "1w"
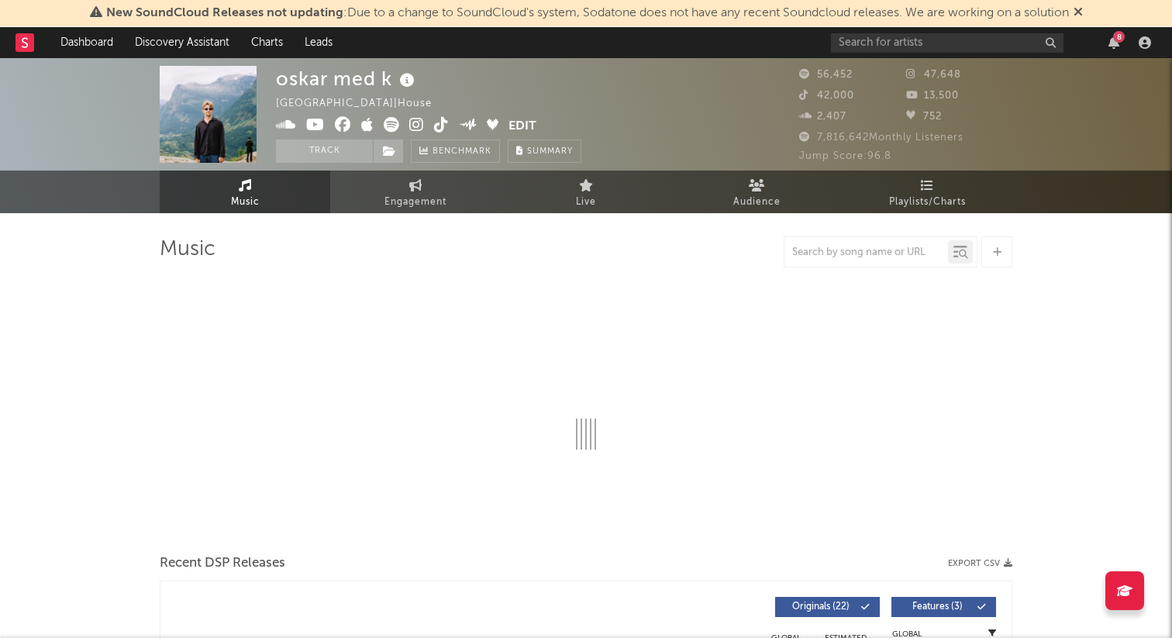
select select "6m"
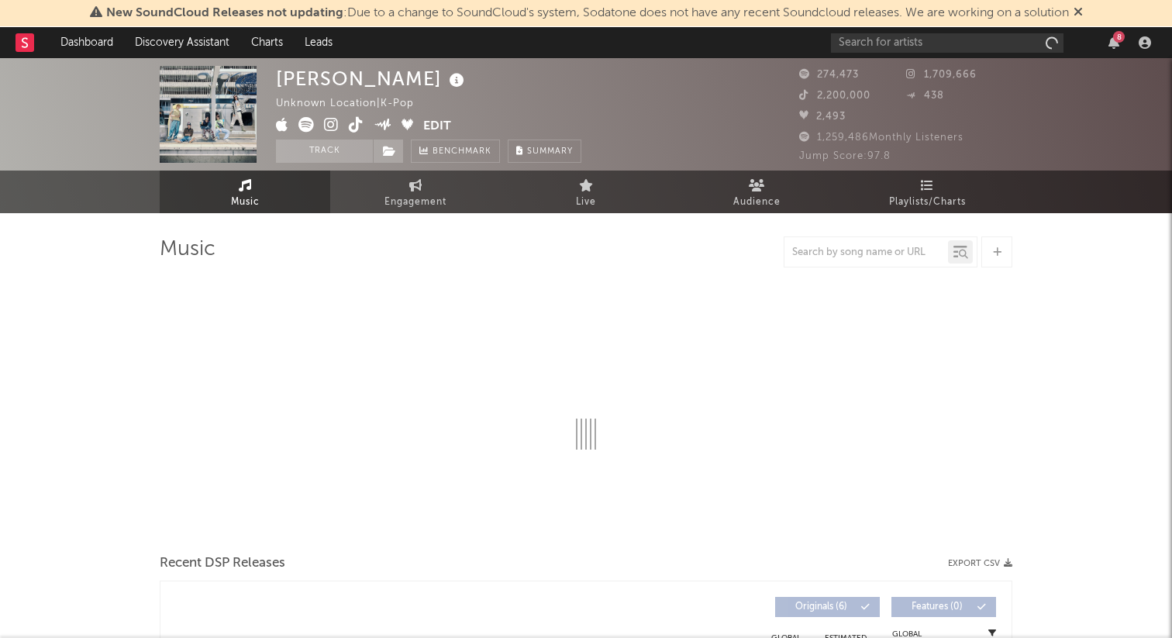
select select "1w"
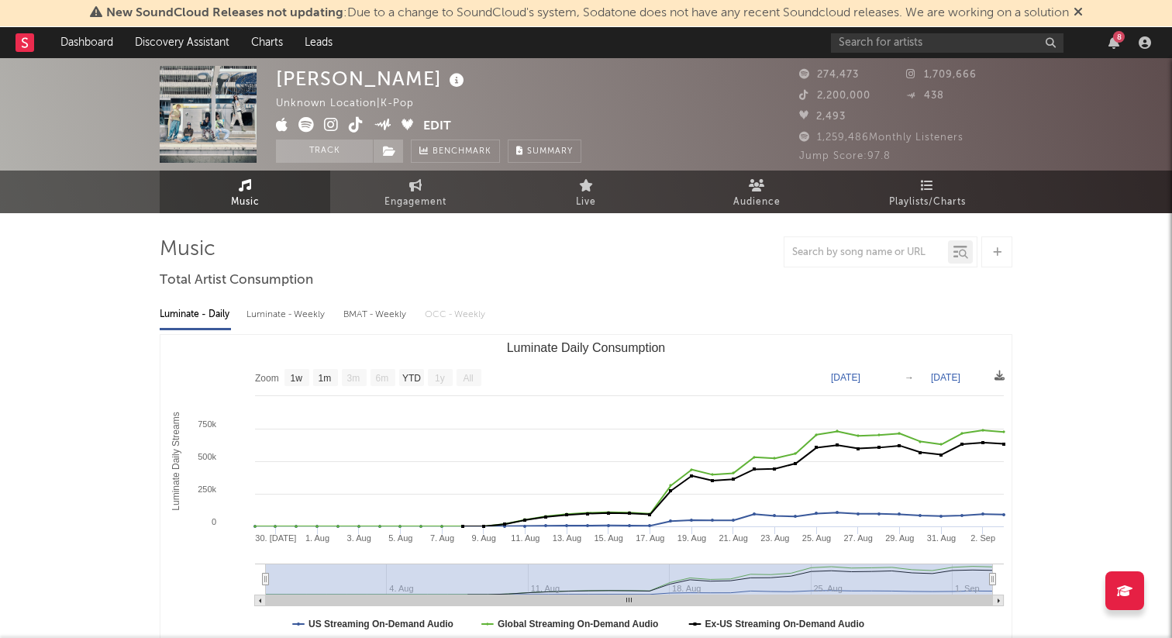
click at [285, 317] on div "Luminate - Weekly" at bounding box center [287, 315] width 81 height 26
select select "1w"
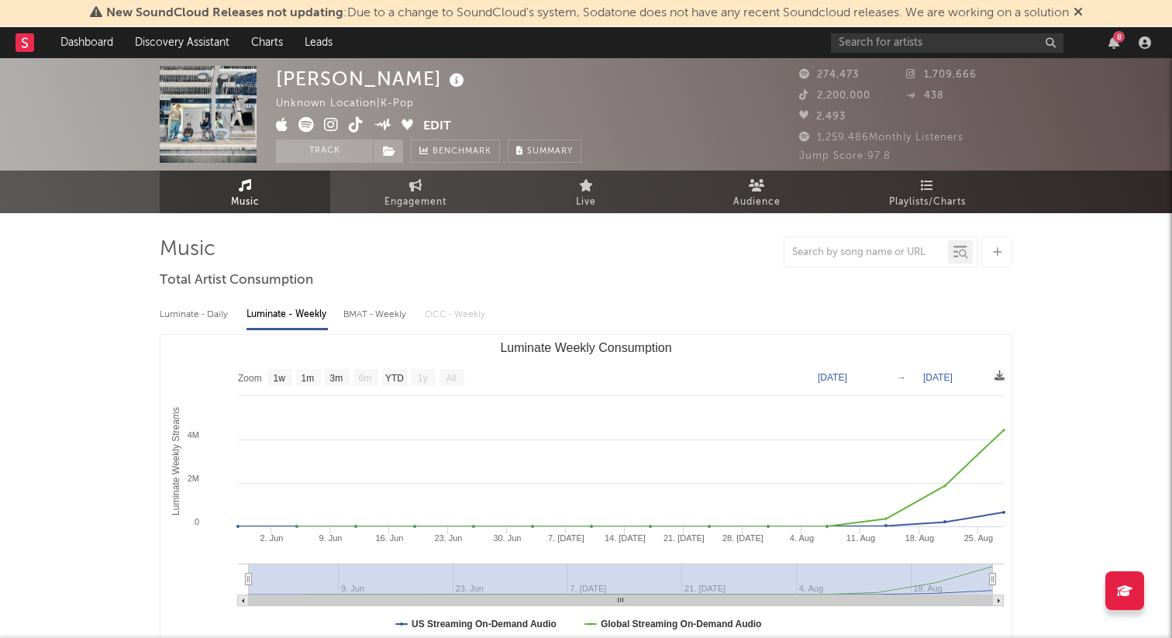
click at [164, 314] on div "Luminate - Daily" at bounding box center [195, 315] width 71 height 26
select select "1w"
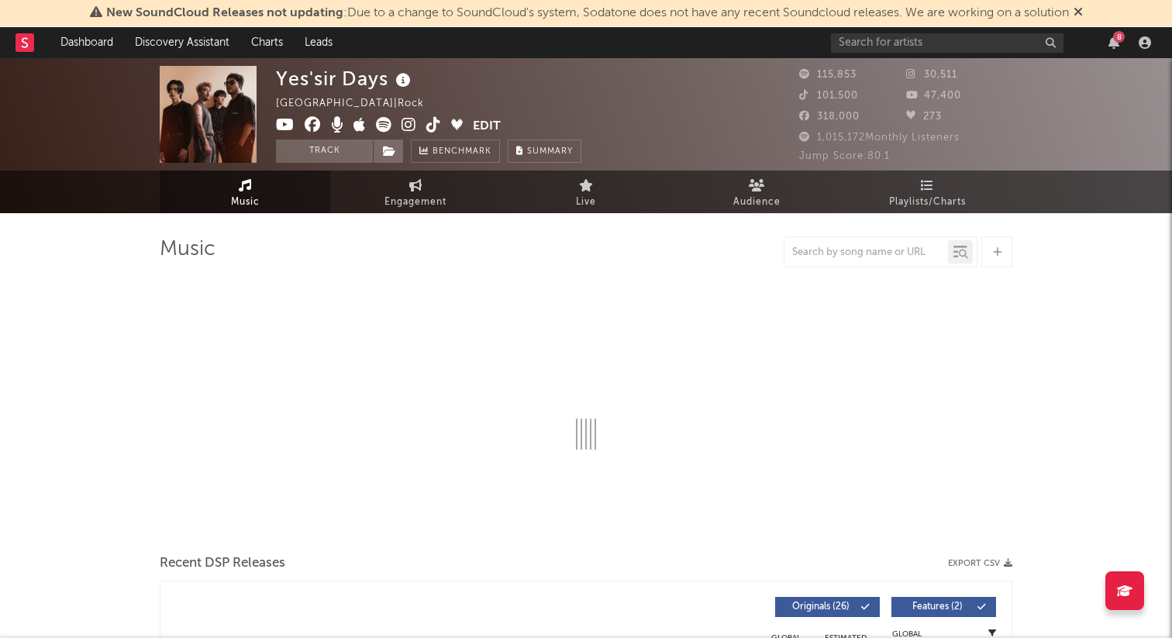
select select "6m"
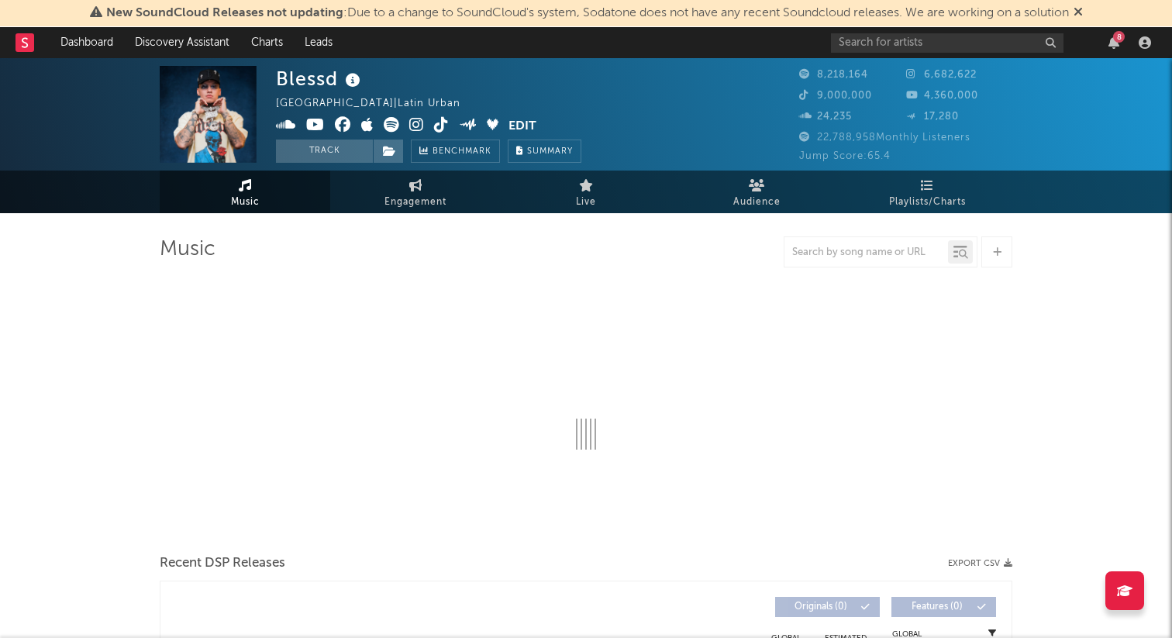
select select "6m"
